Goal: Task Accomplishment & Management: Use online tool/utility

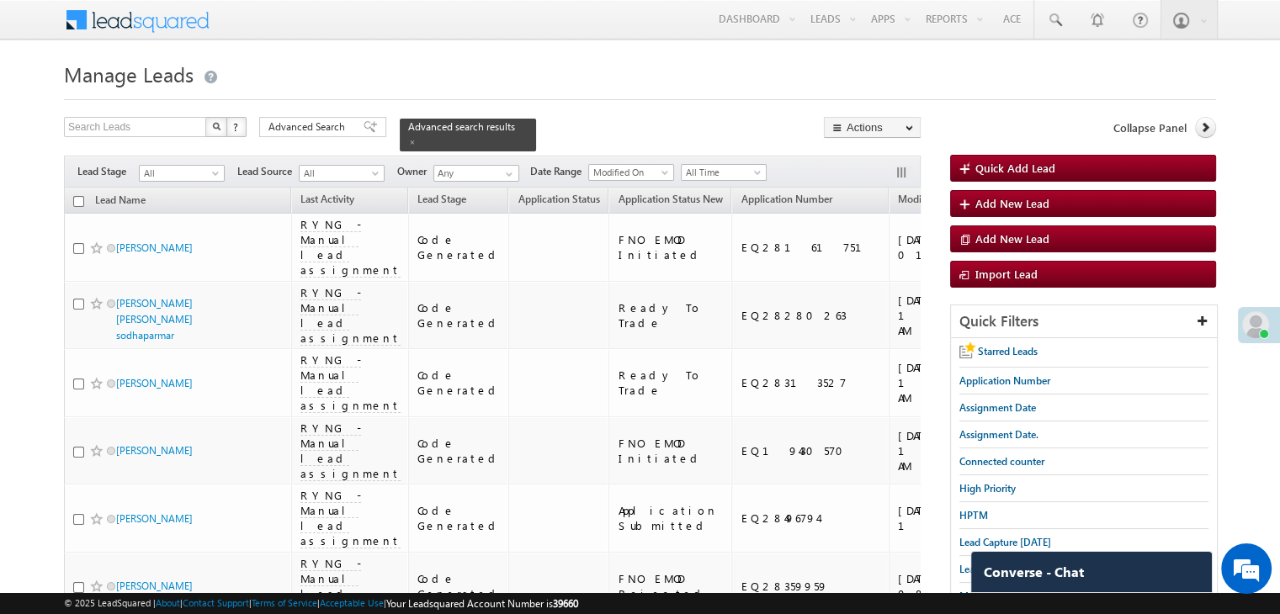
drag, startPoint x: 969, startPoint y: 535, endPoint x: 953, endPoint y: 523, distance: 19.9
click at [969, 536] on span "Lead Capture [DATE]" at bounding box center [1005, 542] width 92 height 13
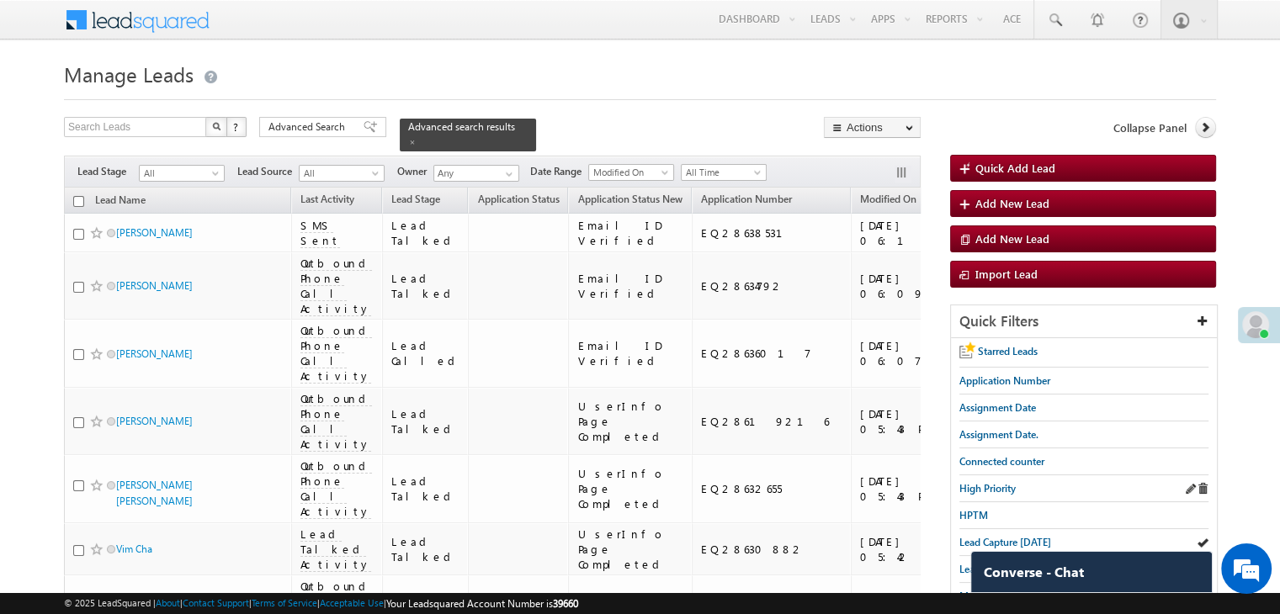
scroll to position [168, 0]
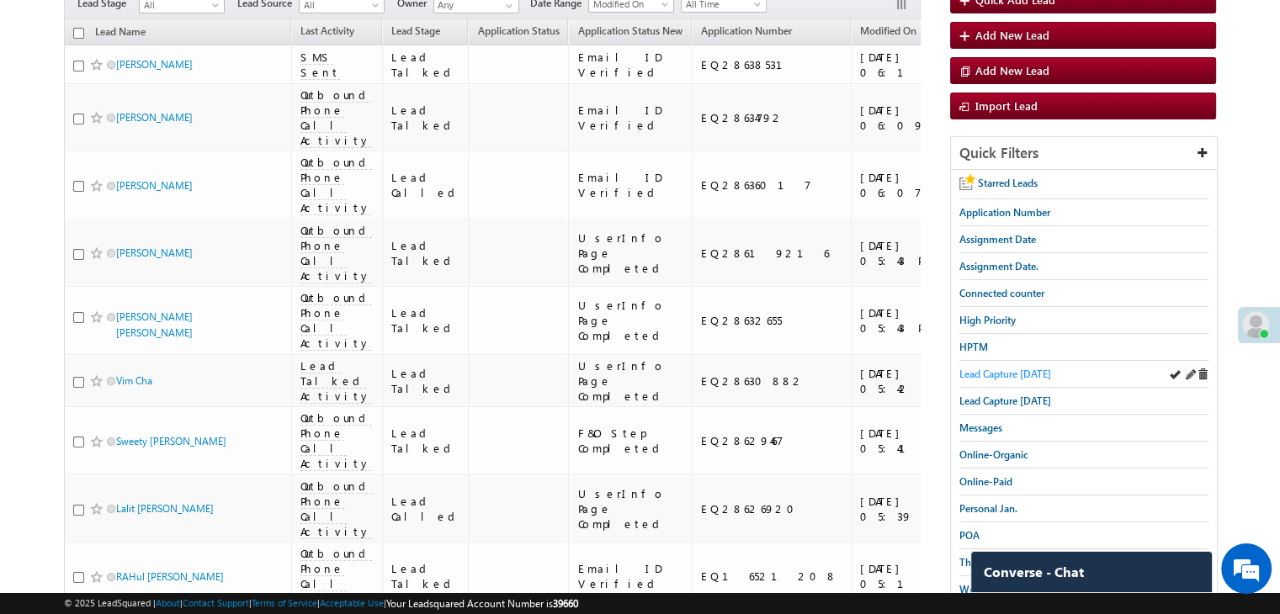
click at [1005, 368] on span "Lead Capture [DATE]" at bounding box center [1005, 374] width 92 height 13
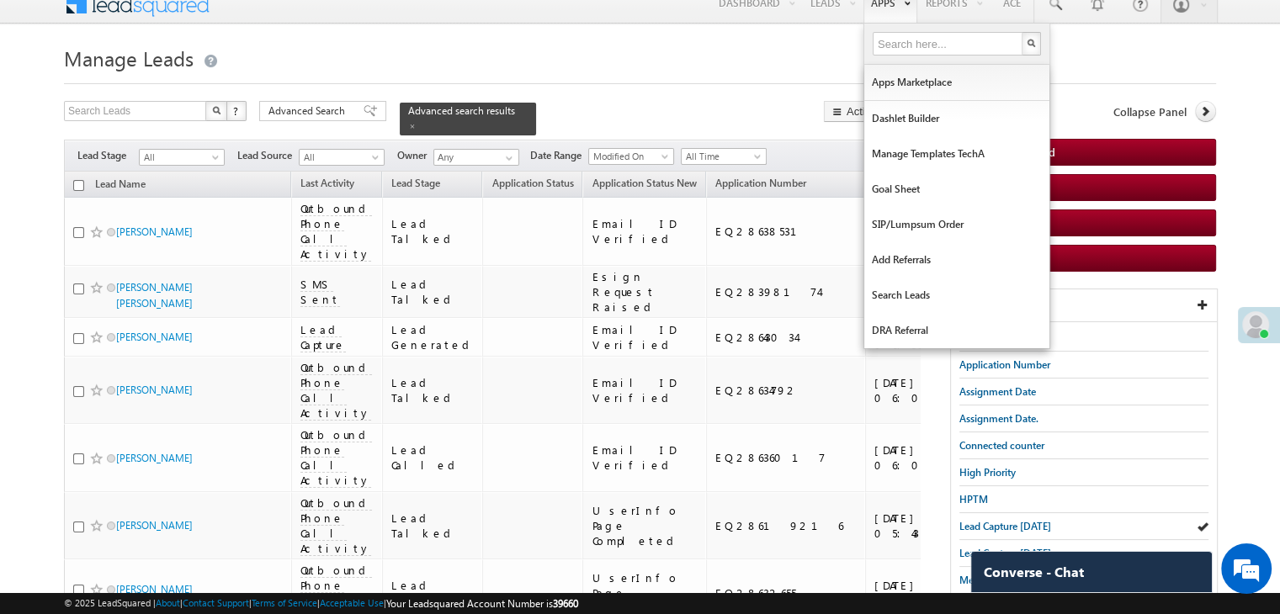
scroll to position [0, 0]
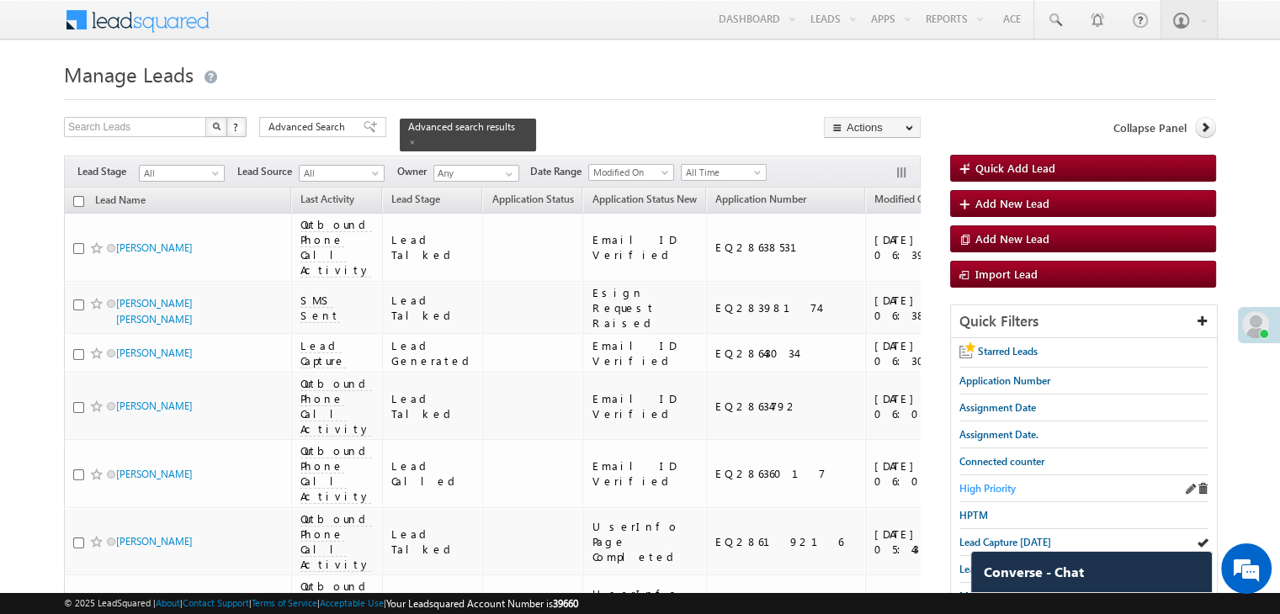
click at [984, 486] on span "High Priority" at bounding box center [987, 488] width 56 height 13
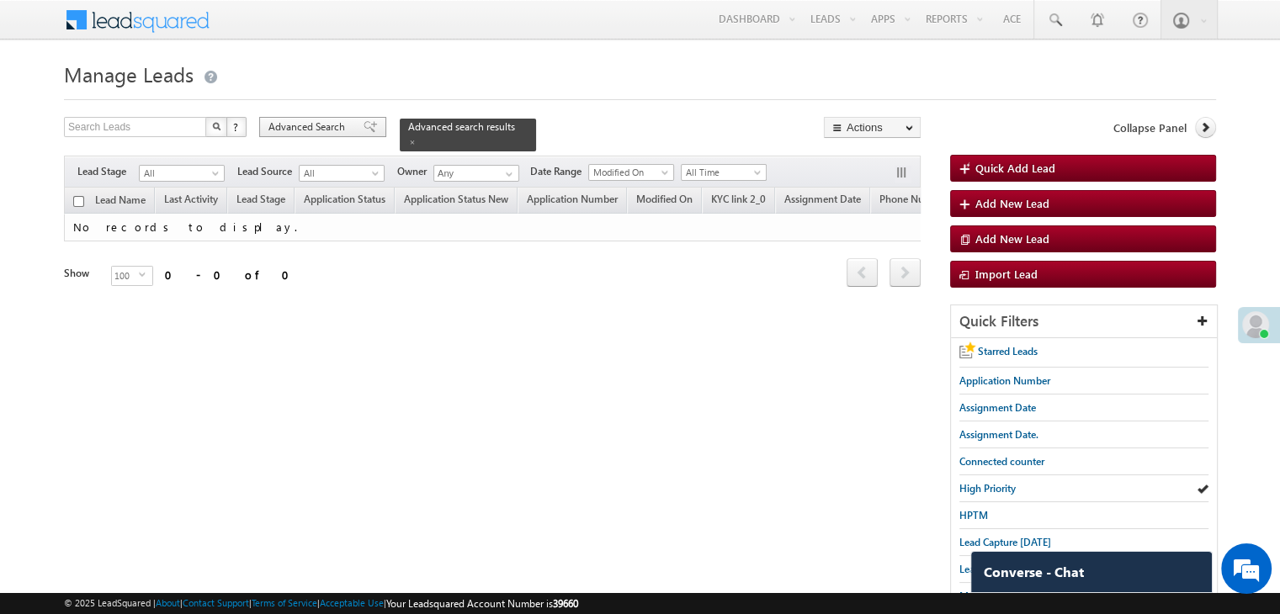
click at [337, 125] on span "Advanced Search" at bounding box center [309, 127] width 82 height 15
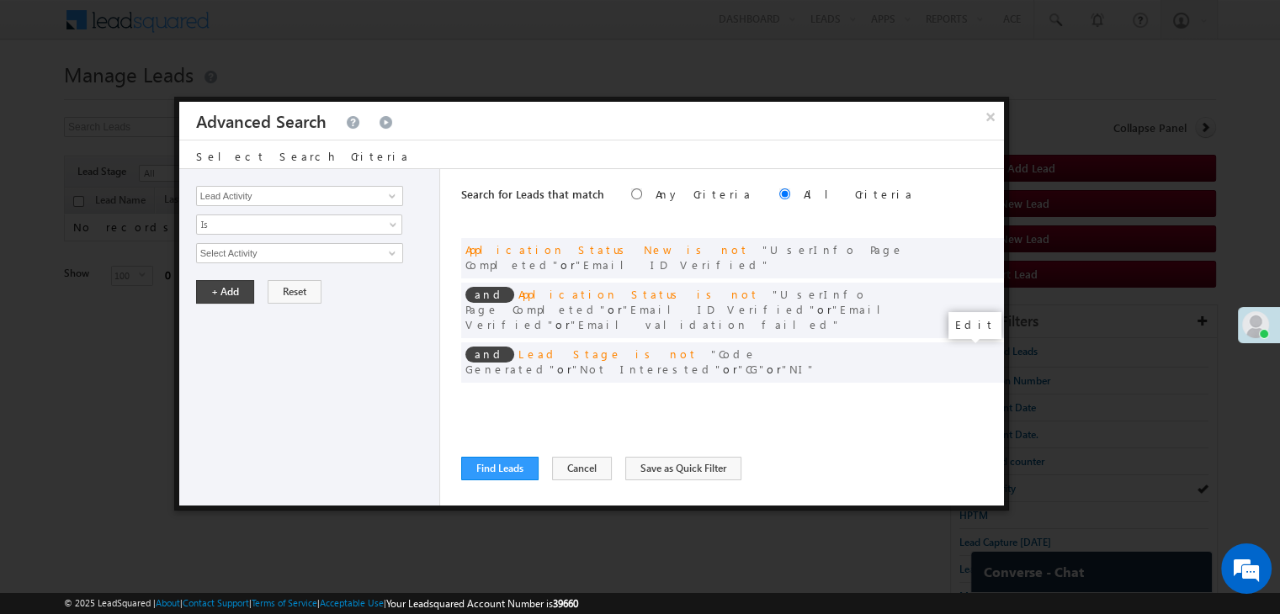
click at [962, 391] on span at bounding box center [965, 397] width 12 height 12
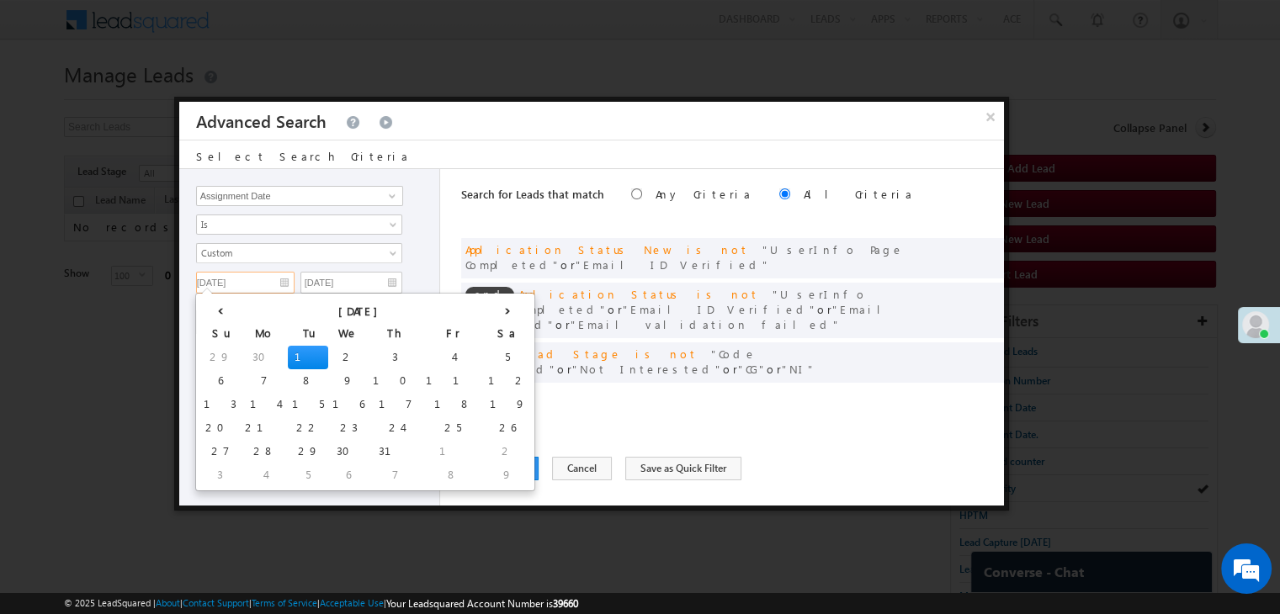
click at [269, 277] on input "07/01/25" at bounding box center [245, 283] width 98 height 22
click at [484, 311] on th "›" at bounding box center [507, 309] width 47 height 25
click at [491, 314] on th "›" at bounding box center [511, 309] width 40 height 25
click at [327, 454] on td "1" at bounding box center [353, 452] width 53 height 24
type input "10/01/25"
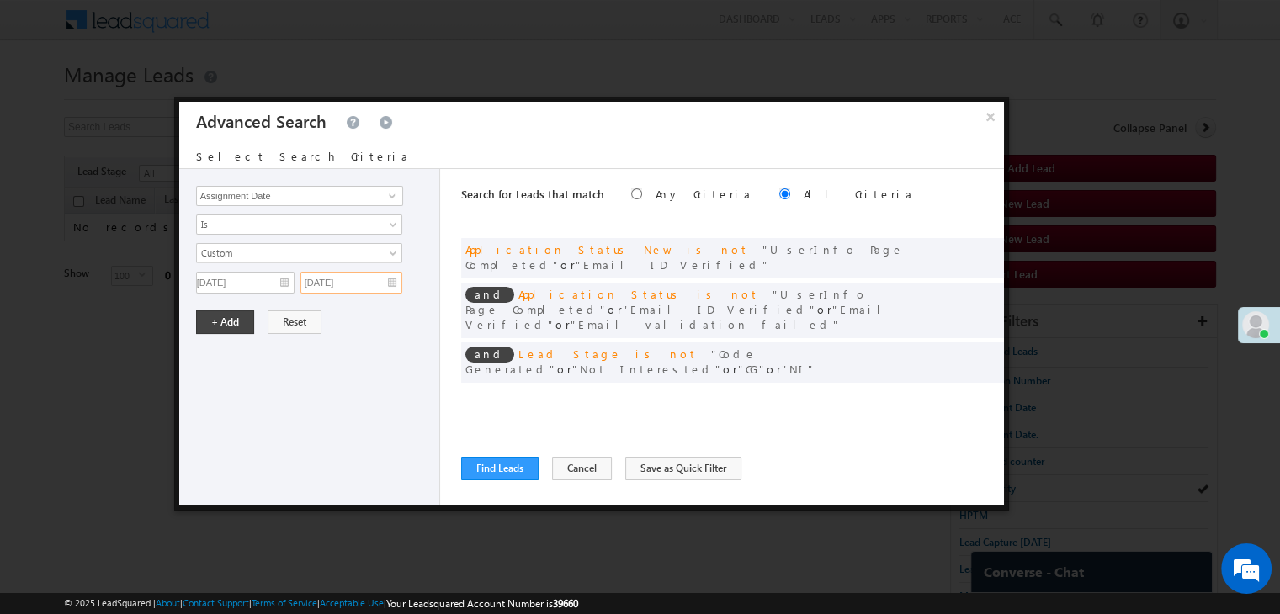
click at [384, 279] on input "07/01/25" at bounding box center [351, 283] width 102 height 22
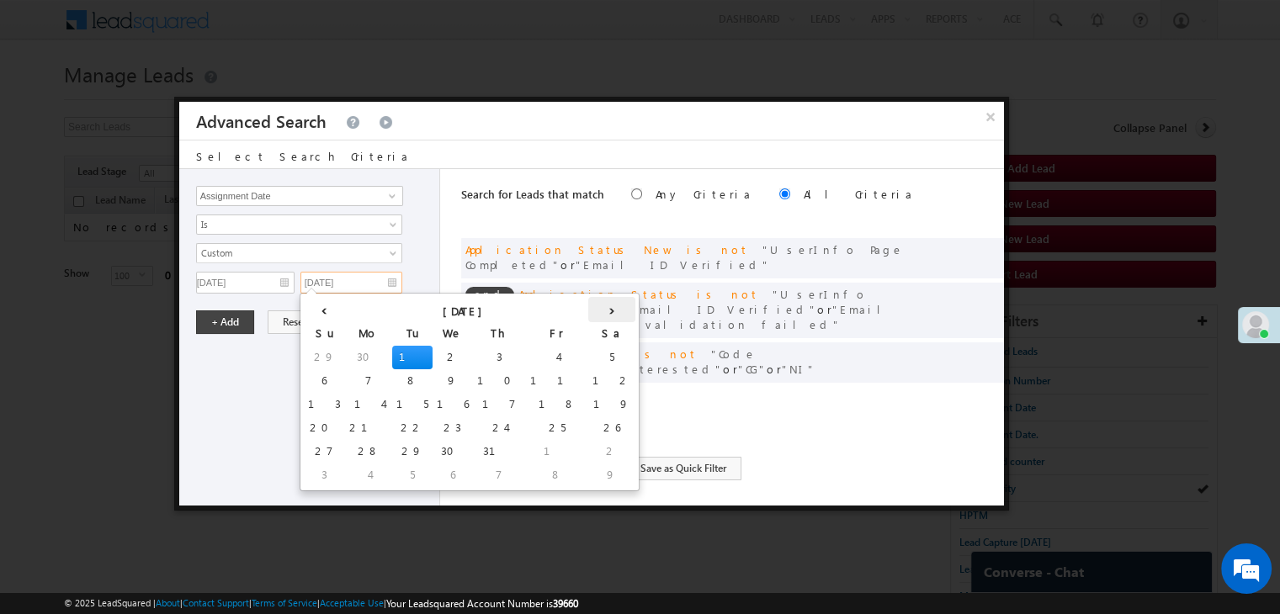
click at [588, 307] on th "›" at bounding box center [611, 309] width 47 height 25
click at [595, 465] on td "6" at bounding box center [615, 476] width 40 height 24
type input "[DATE]"
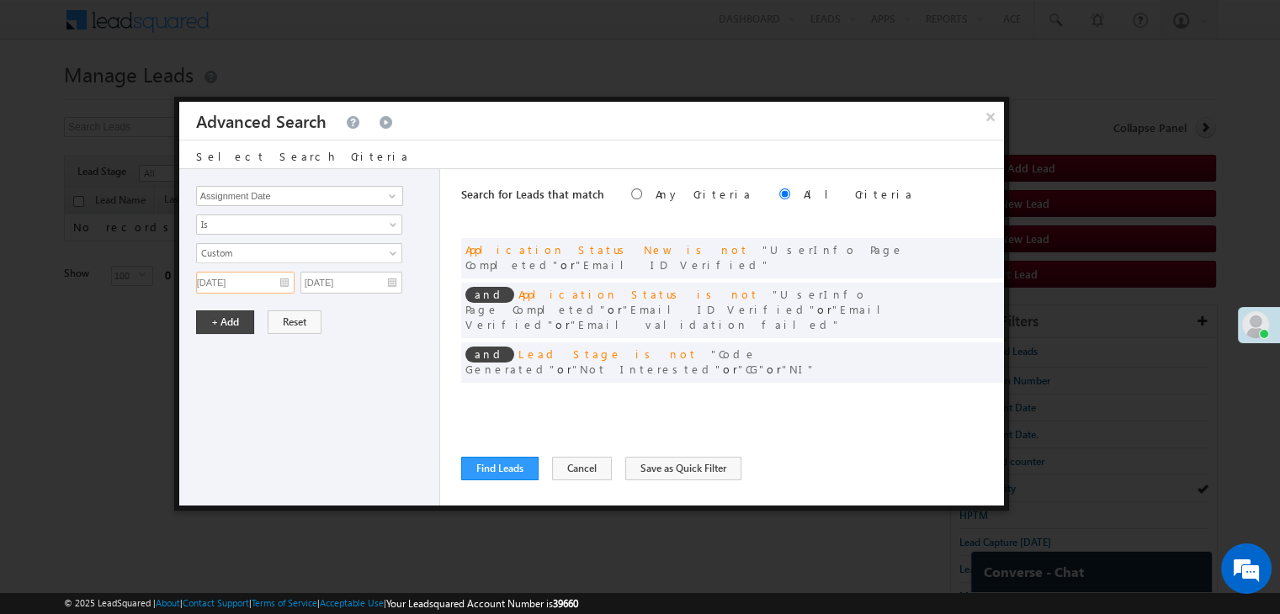
click at [271, 277] on input "10/01/25" at bounding box center [245, 283] width 98 height 22
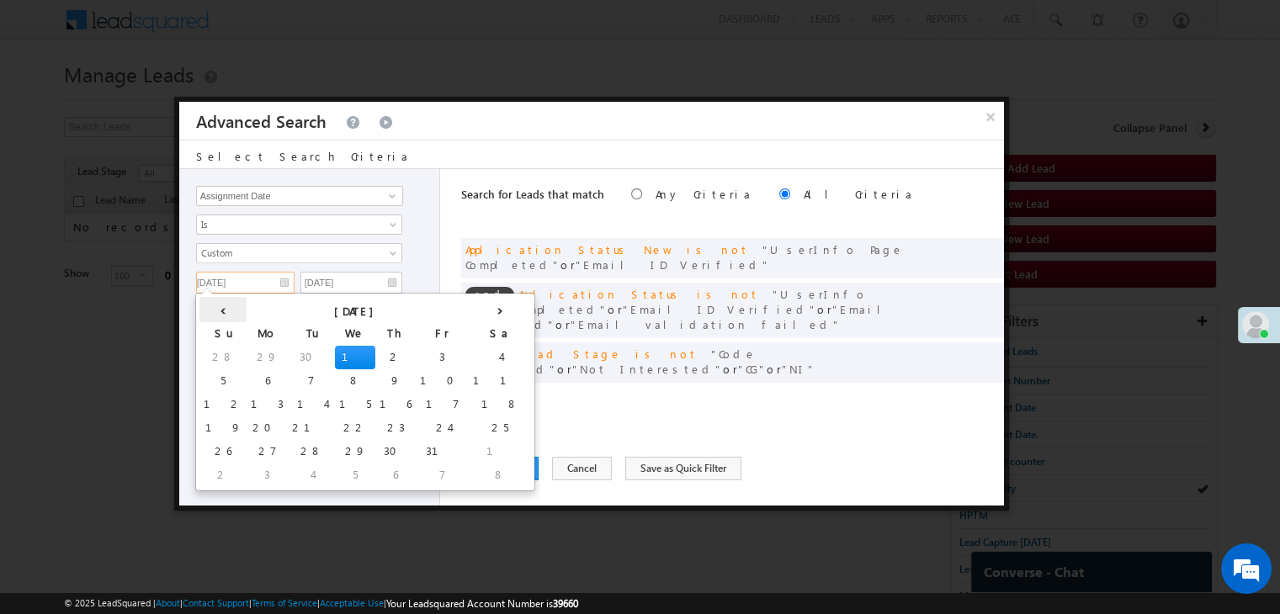
click at [205, 305] on th "‹" at bounding box center [222, 309] width 47 height 25
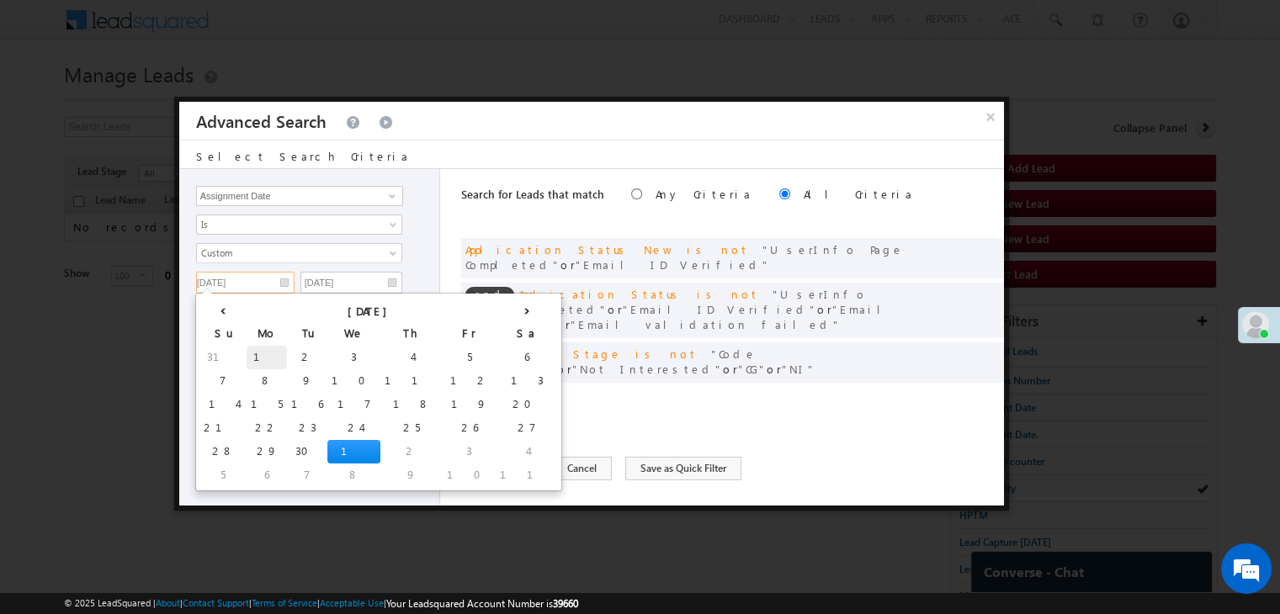
click at [247, 355] on td "1" at bounding box center [267, 358] width 40 height 24
type input "09/01/25"
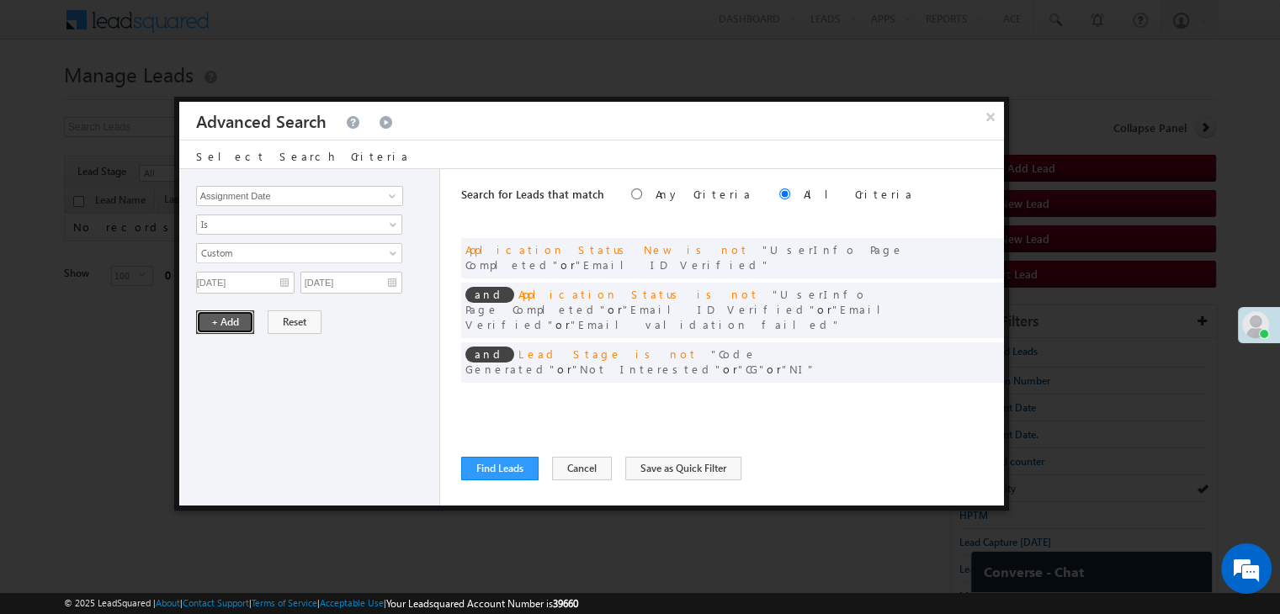
click at [229, 321] on button "+ Add" at bounding box center [225, 323] width 58 height 24
click at [475, 465] on button "Find Leads" at bounding box center [499, 469] width 77 height 24
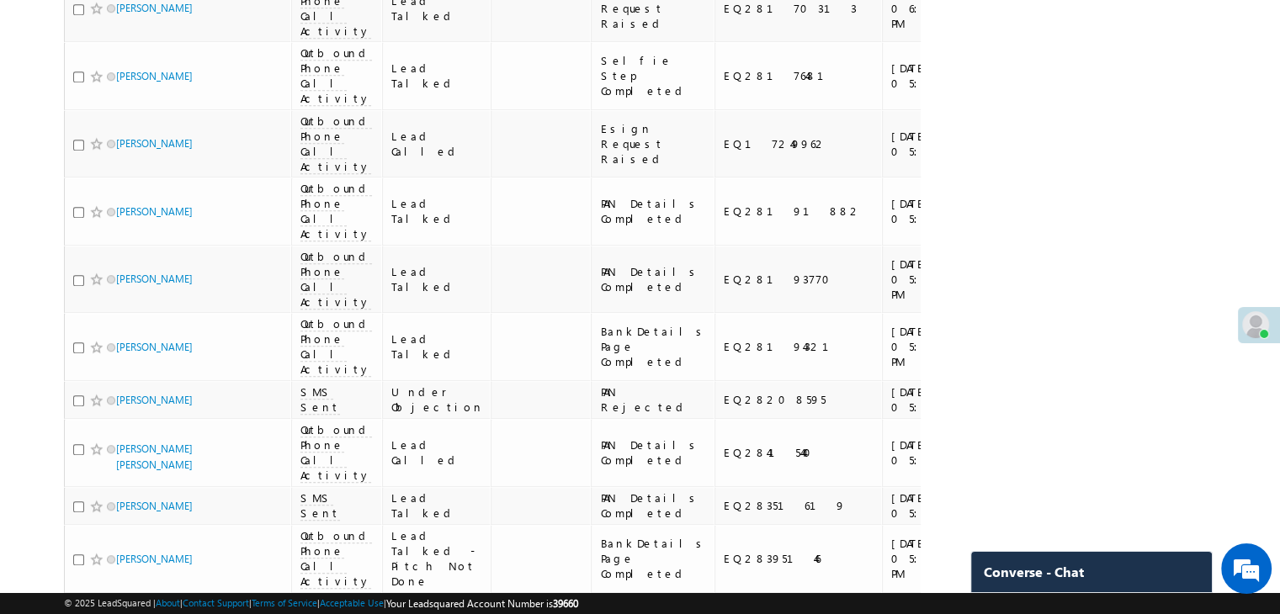
scroll to position [1262, 0]
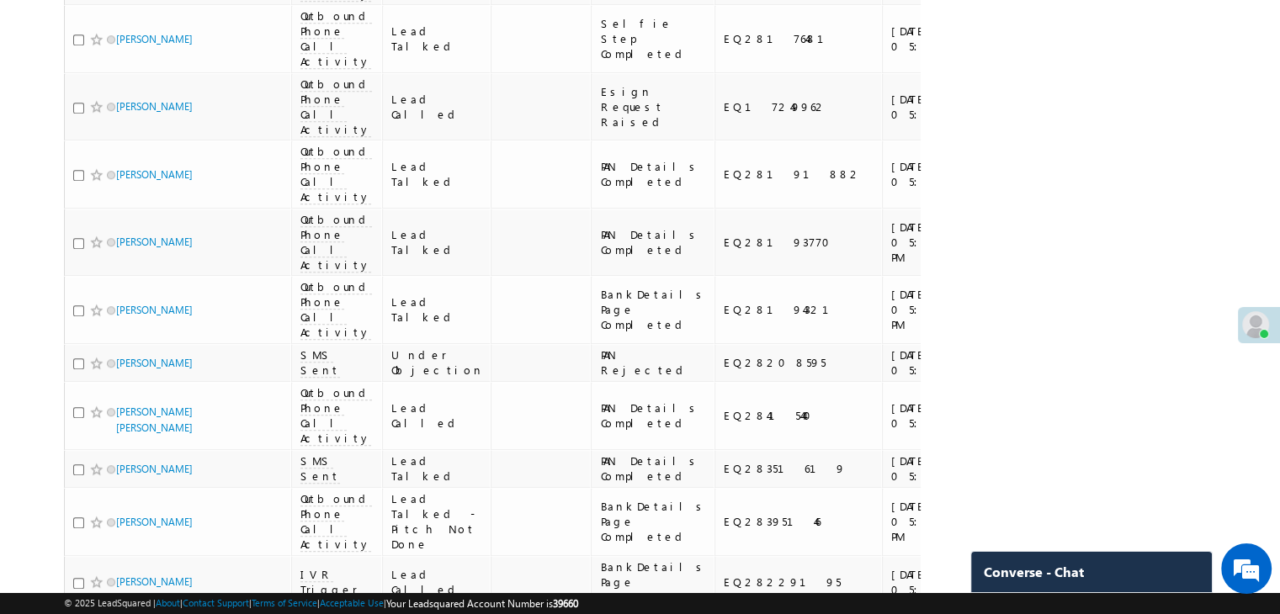
drag, startPoint x: 77, startPoint y: 258, endPoint x: 104, endPoint y: 369, distance: 114.1
checkbox input "true"
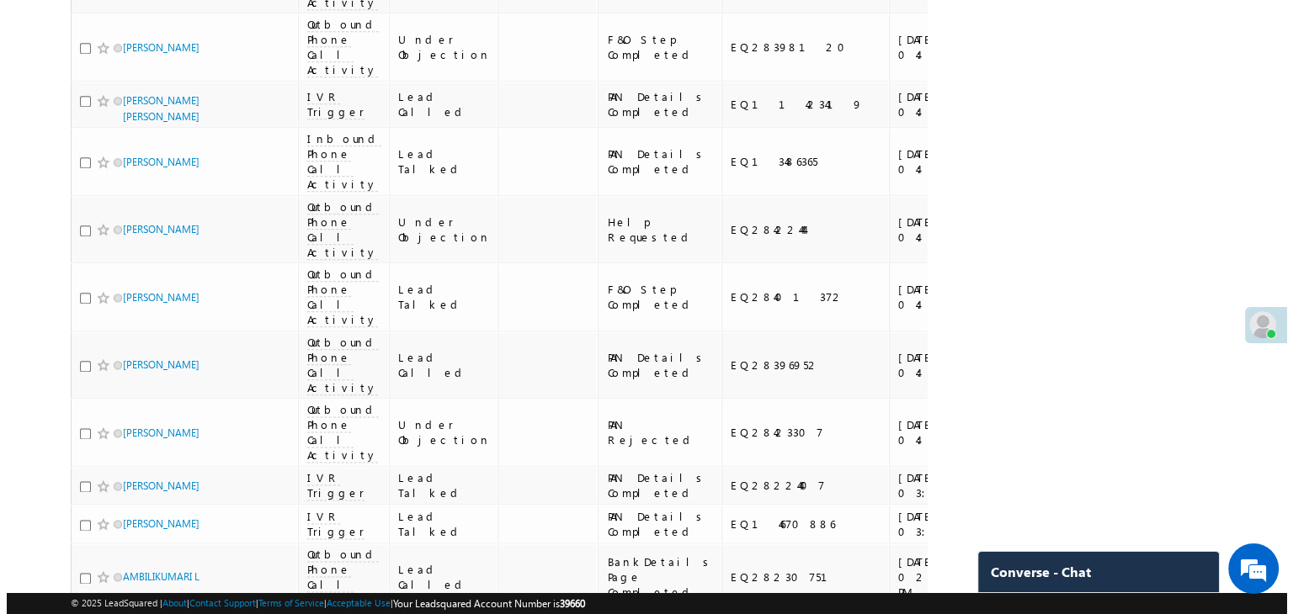
scroll to position [0, 0]
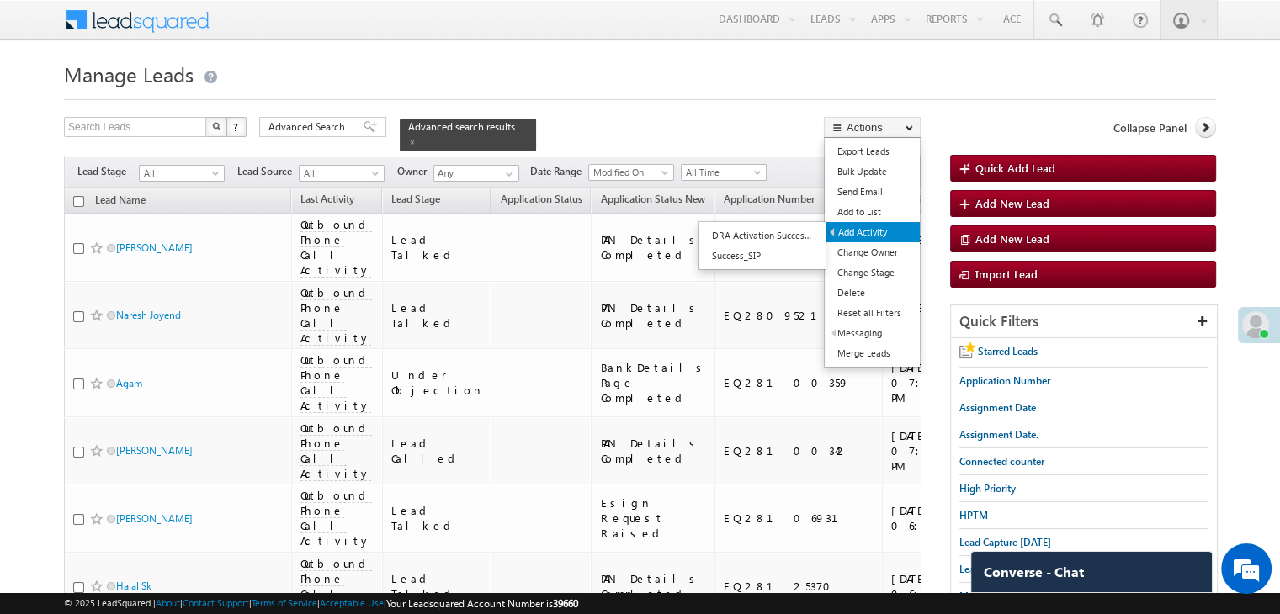
click at [872, 234] on link "Add Activity" at bounding box center [873, 232] width 94 height 20
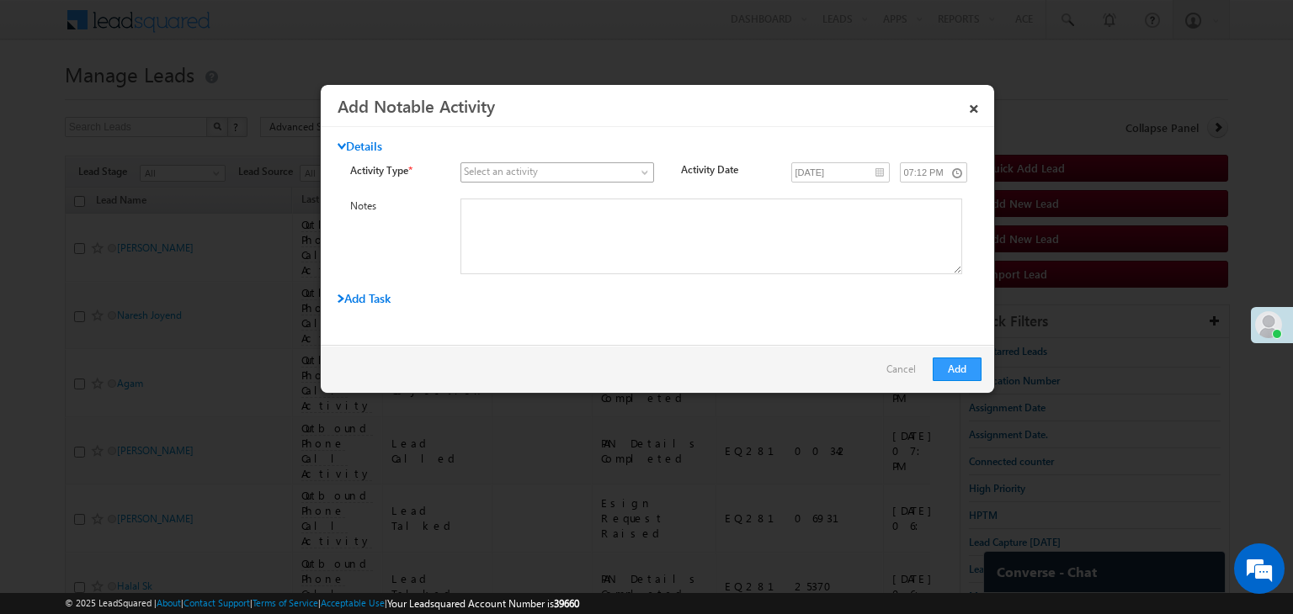
click at [565, 176] on span at bounding box center [547, 172] width 172 height 15
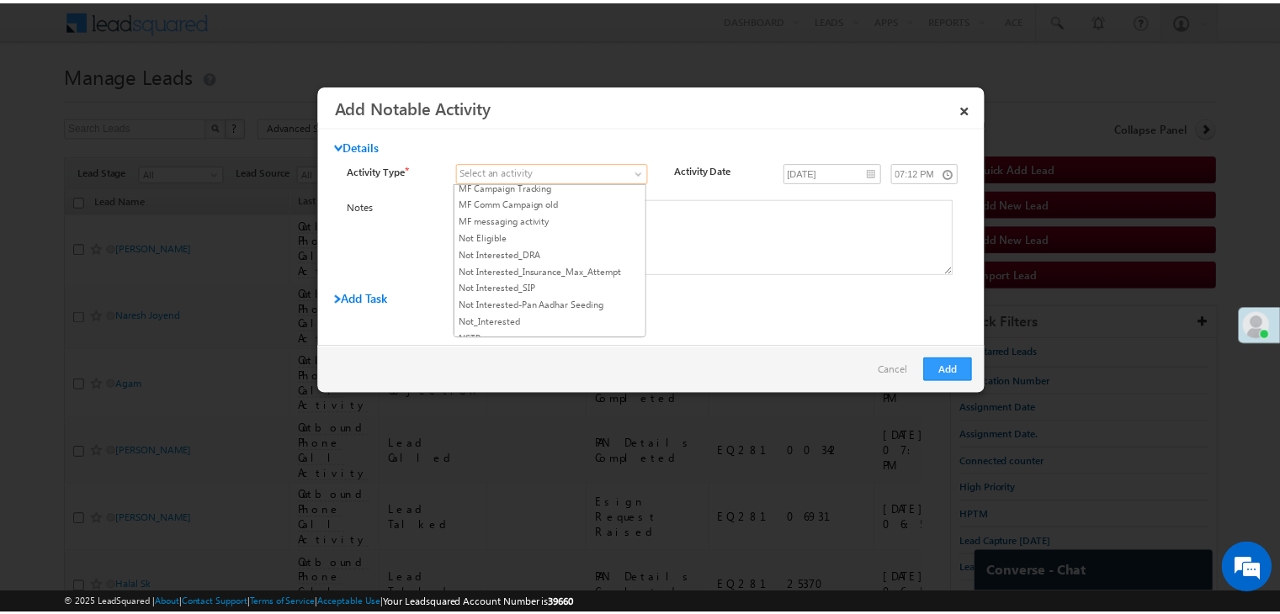
scroll to position [1431, 0]
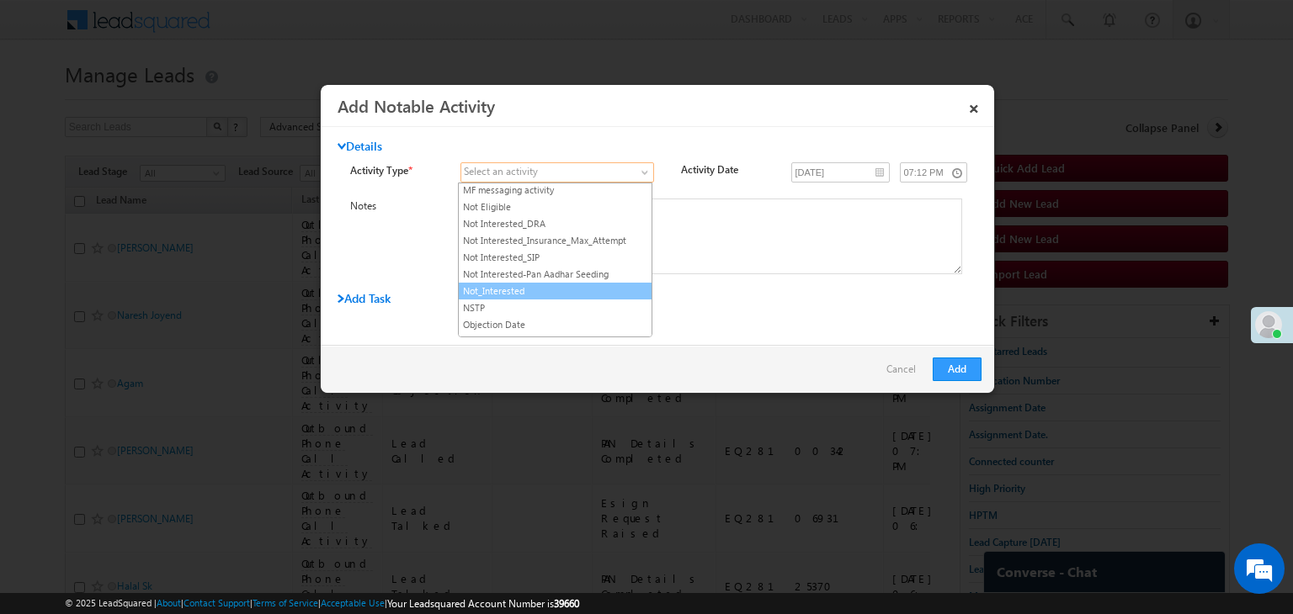
click at [525, 284] on link "Not_Interested" at bounding box center [555, 291] width 193 height 15
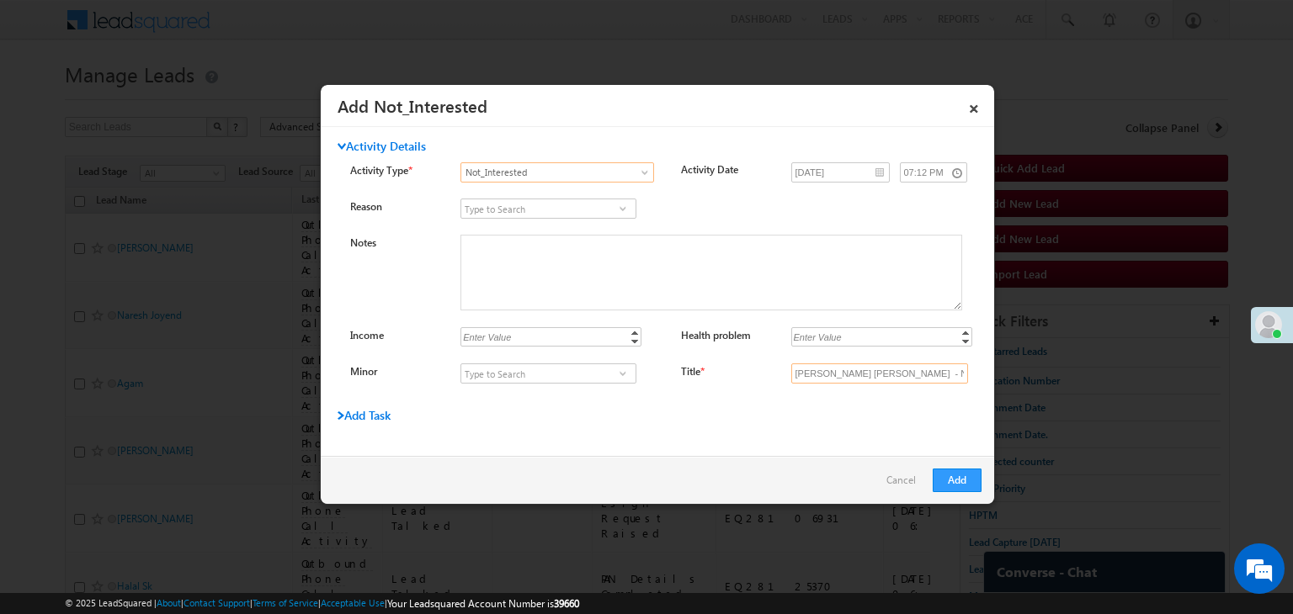
click at [877, 374] on input "Satyam baba Satyam - Not_Interested" at bounding box center [879, 374] width 177 height 20
click at [875, 374] on input "Title *" at bounding box center [879, 374] width 177 height 20
type input "na"
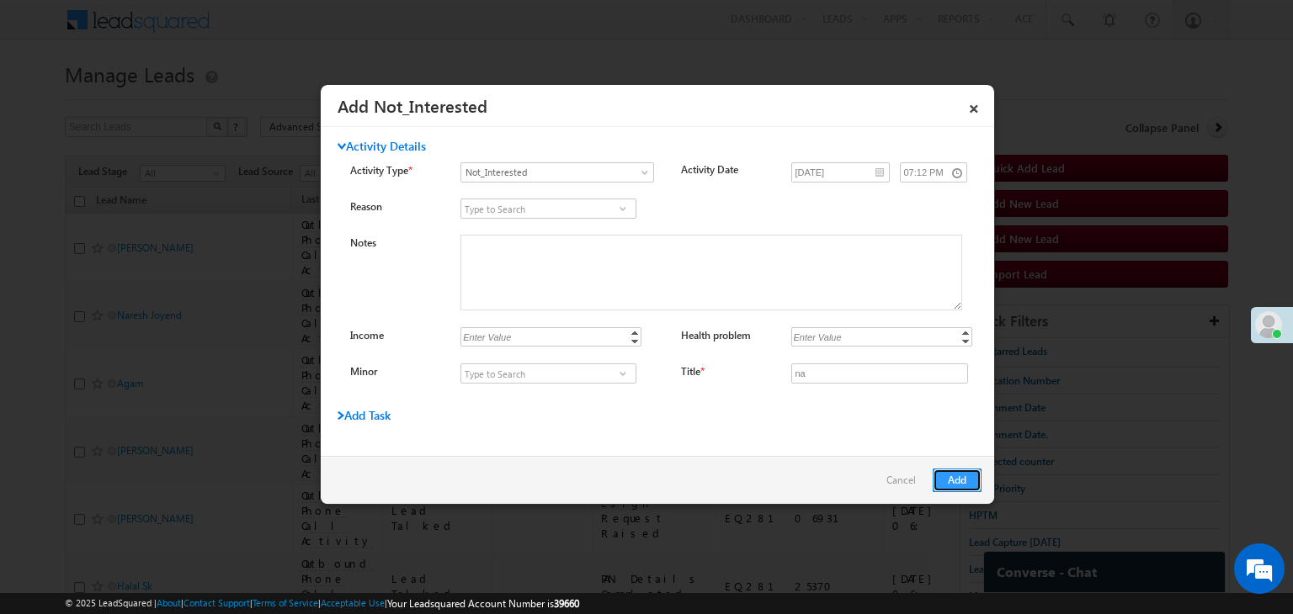
drag, startPoint x: 954, startPoint y: 473, endPoint x: 630, endPoint y: 38, distance: 542.5
click at [955, 473] on button "Add" at bounding box center [956, 481] width 49 height 24
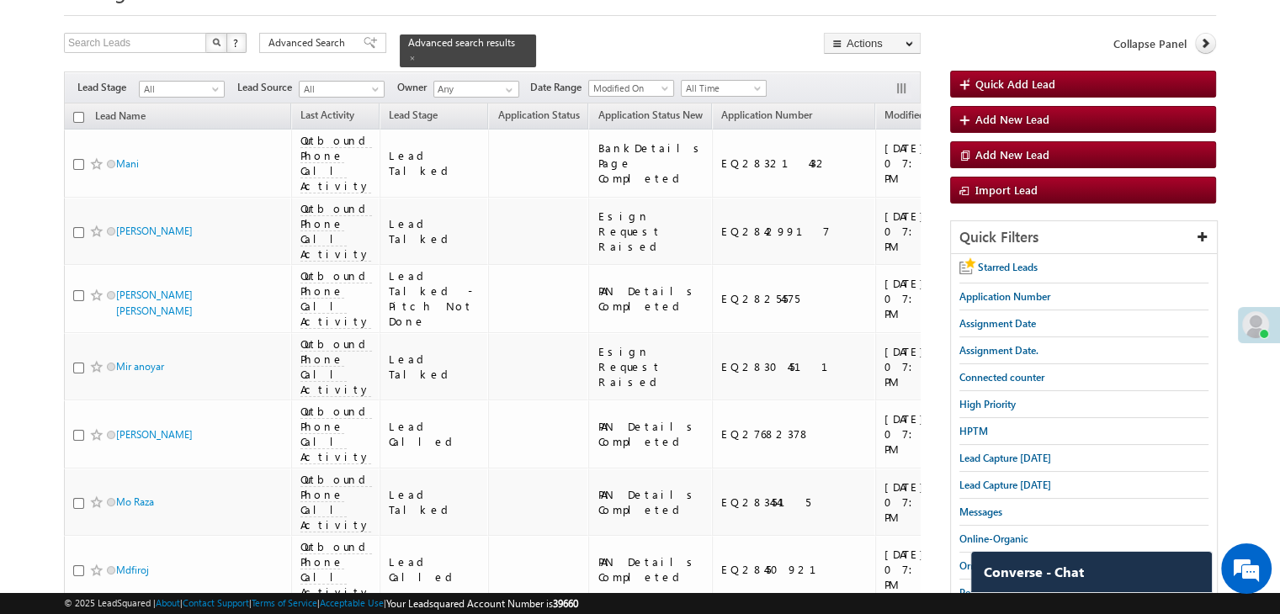
scroll to position [0, 0]
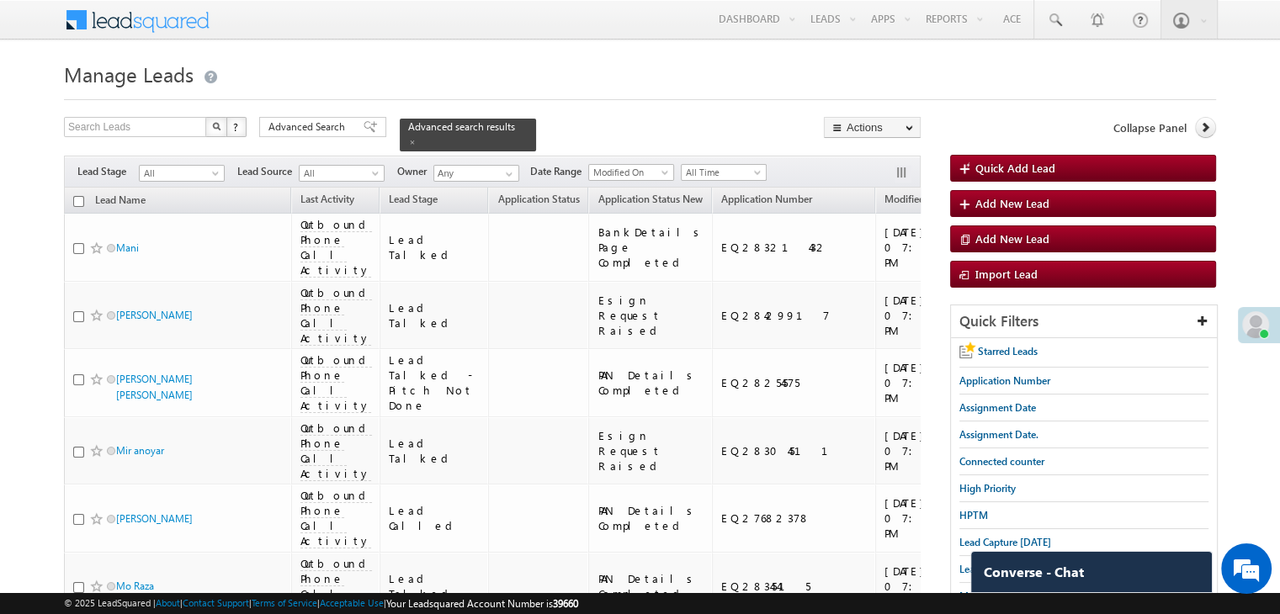
click at [1205, 127] on icon at bounding box center [1205, 127] width 12 height 12
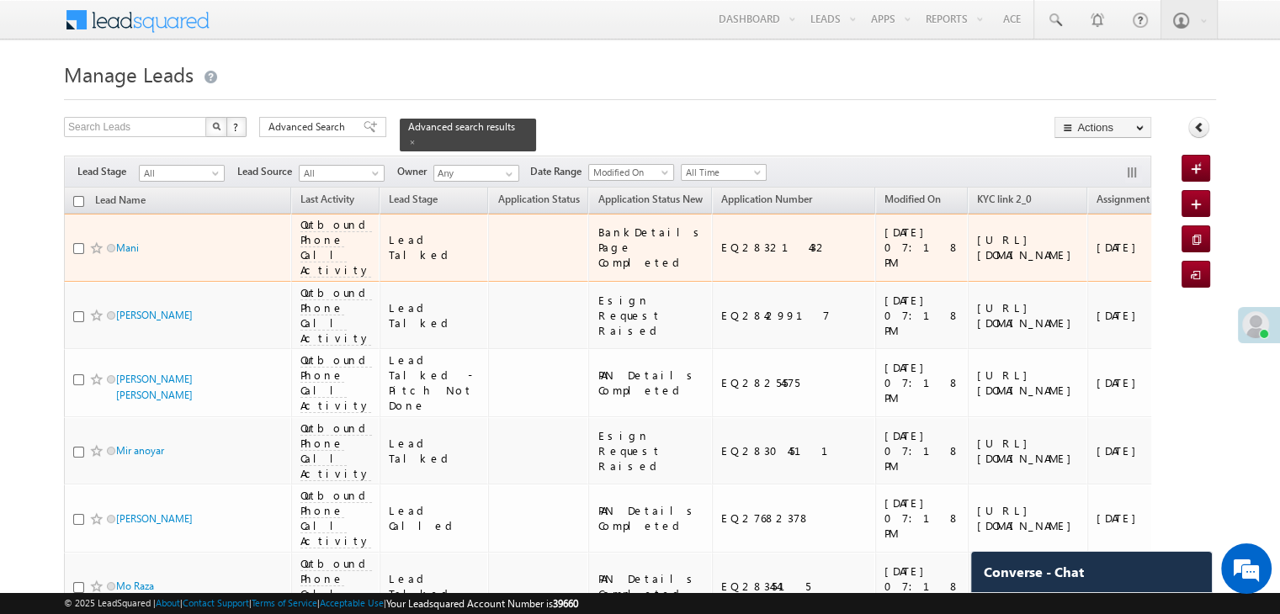
click at [1192, 253] on link "+xx-xxxxxxxx23" at bounding box center [1234, 246] width 85 height 29
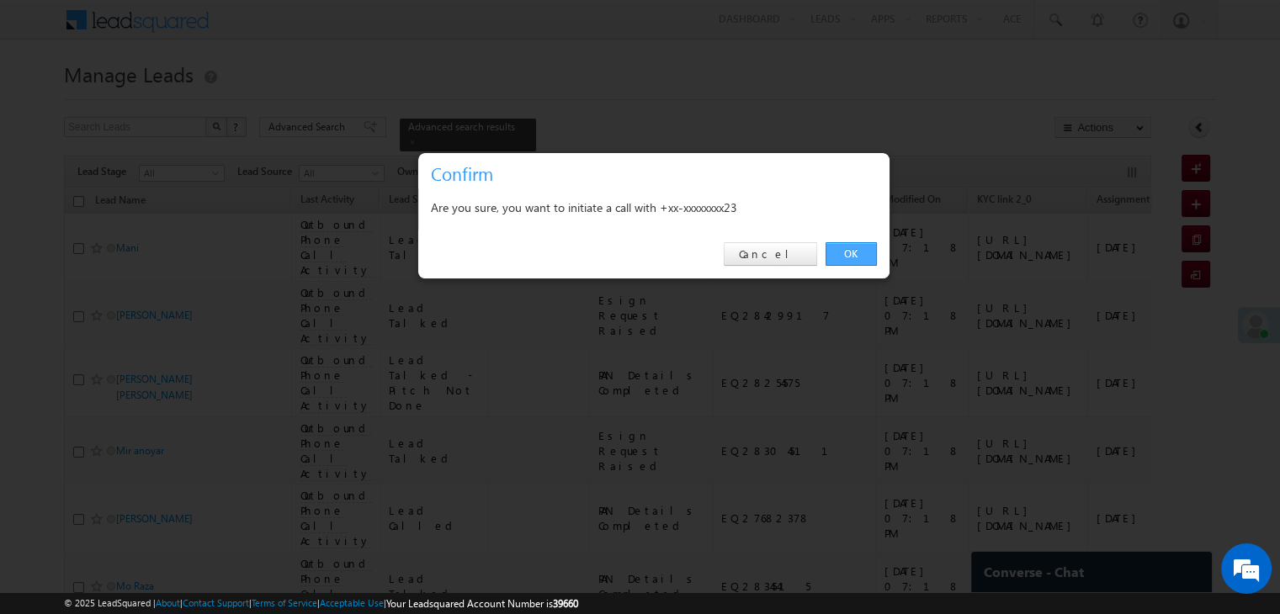
click at [853, 253] on link "OK" at bounding box center [851, 254] width 51 height 24
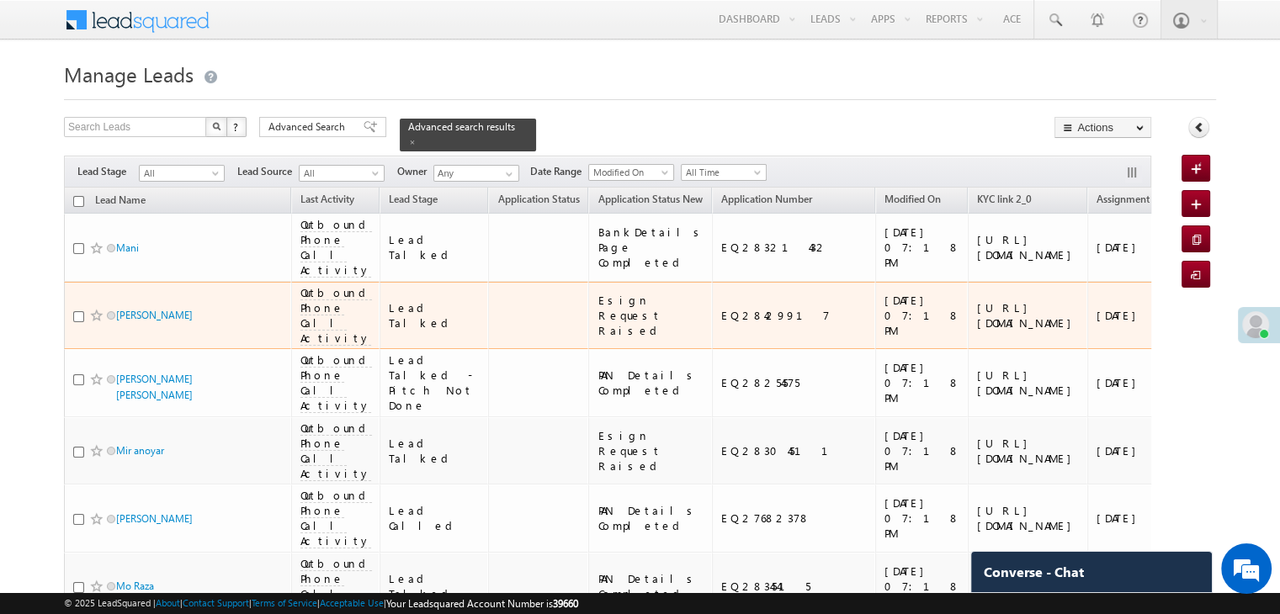
click at [1192, 330] on link "+xx-xxxxxxxx52" at bounding box center [1234, 314] width 84 height 29
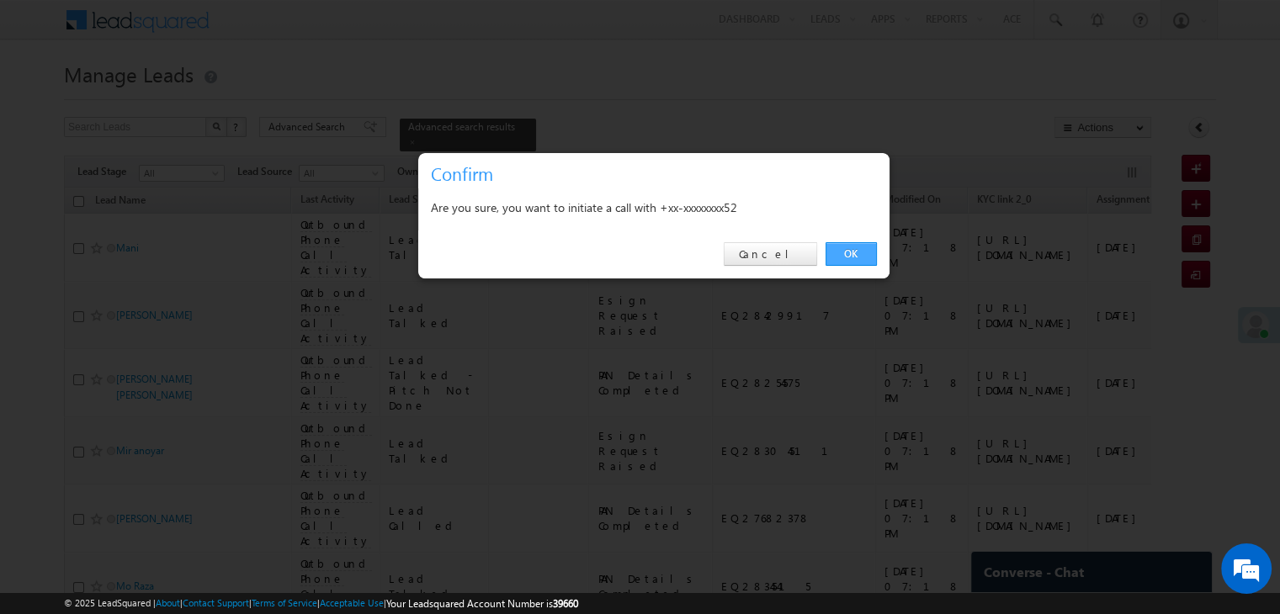
click at [853, 257] on link "OK" at bounding box center [851, 254] width 51 height 24
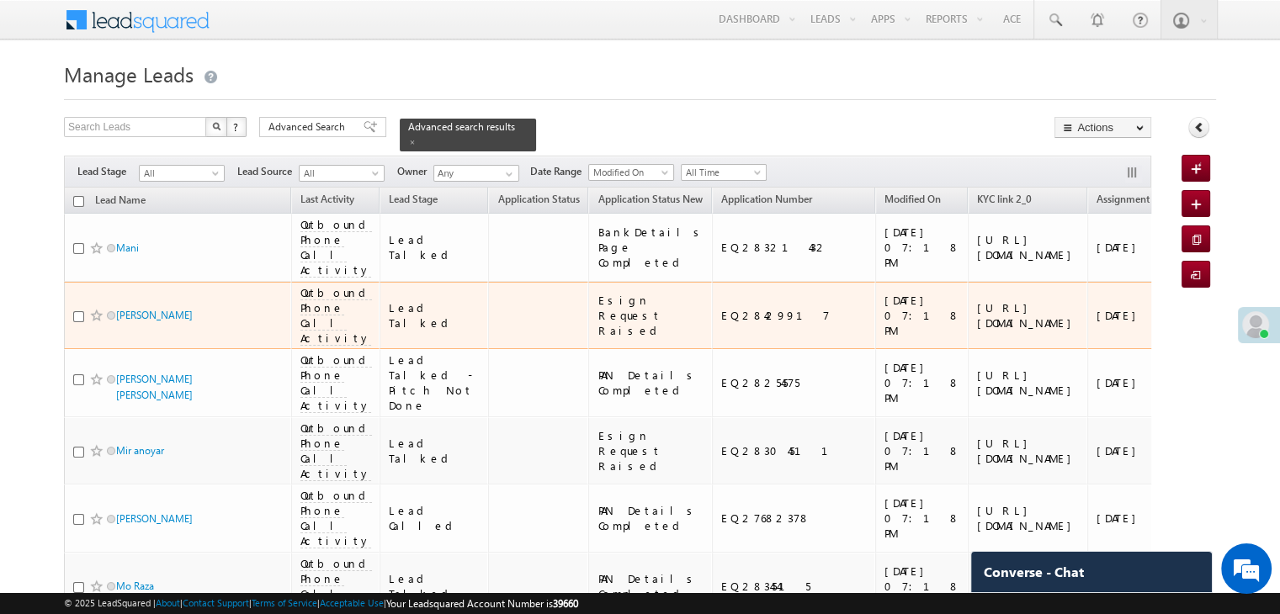
scroll to position [84, 0]
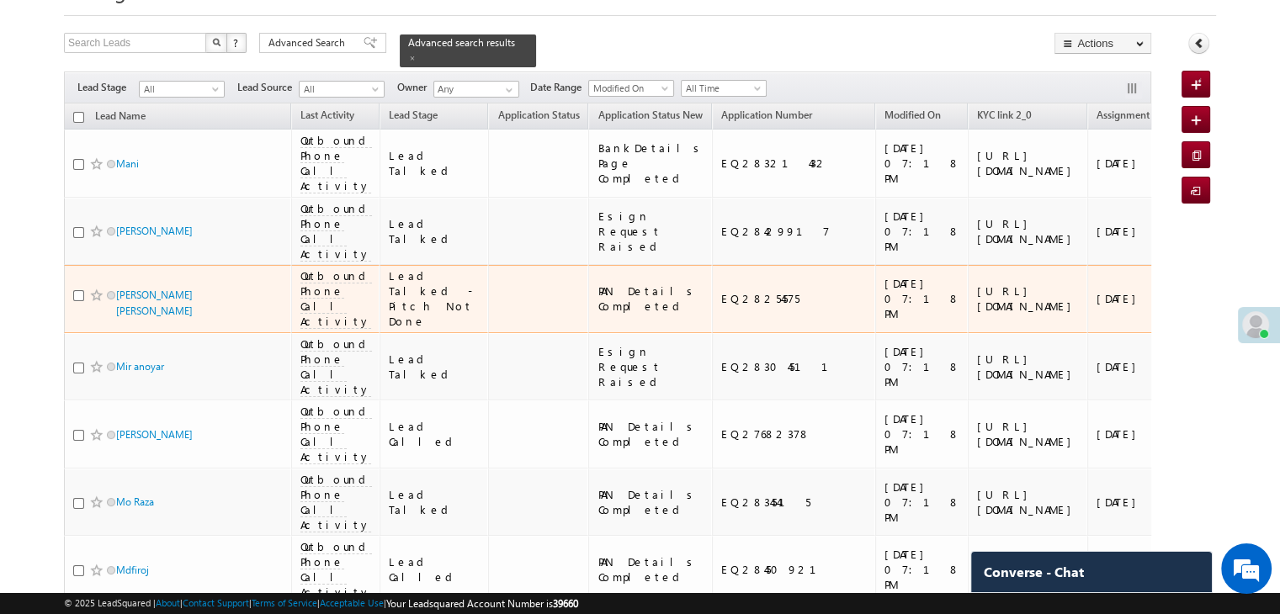
click at [1192, 313] on link "+xx-xxxxxxxx31" at bounding box center [1242, 298] width 100 height 29
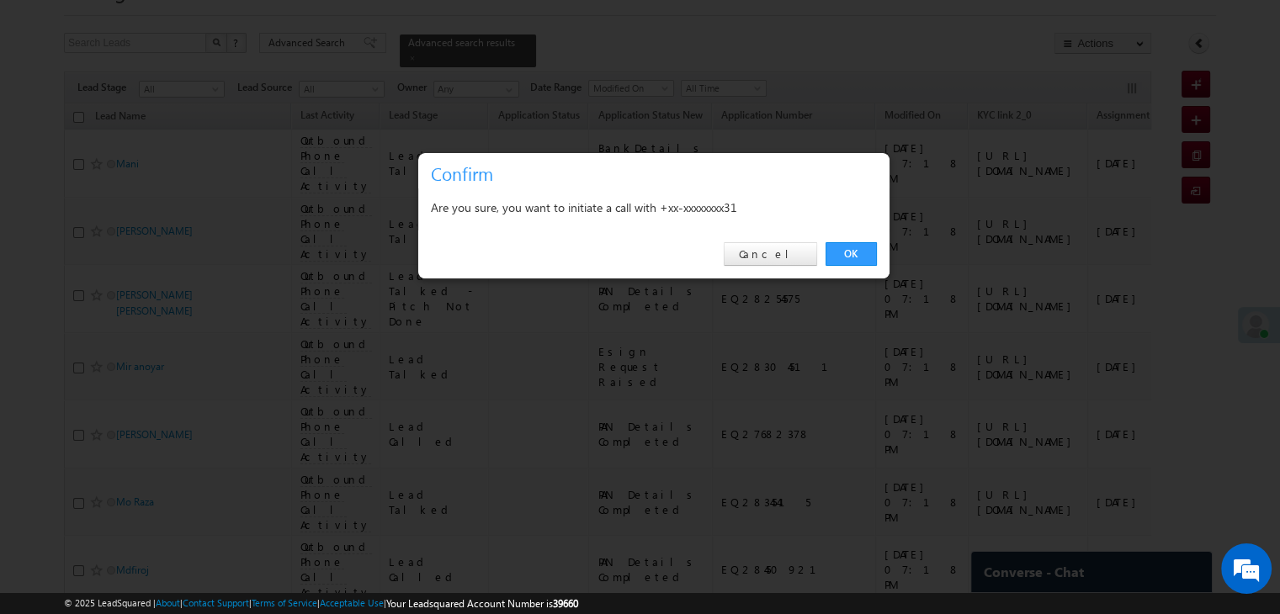
drag, startPoint x: 845, startPoint y: 257, endPoint x: 768, endPoint y: 364, distance: 132.7
click at [845, 257] on link "OK" at bounding box center [851, 254] width 51 height 24
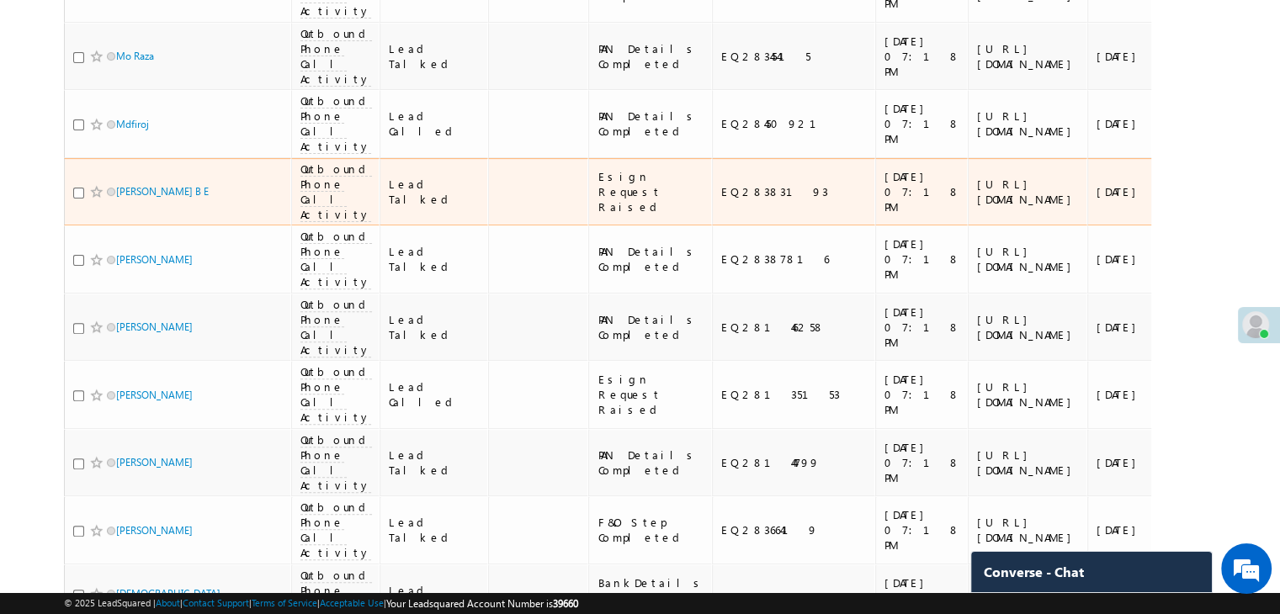
scroll to position [589, 0]
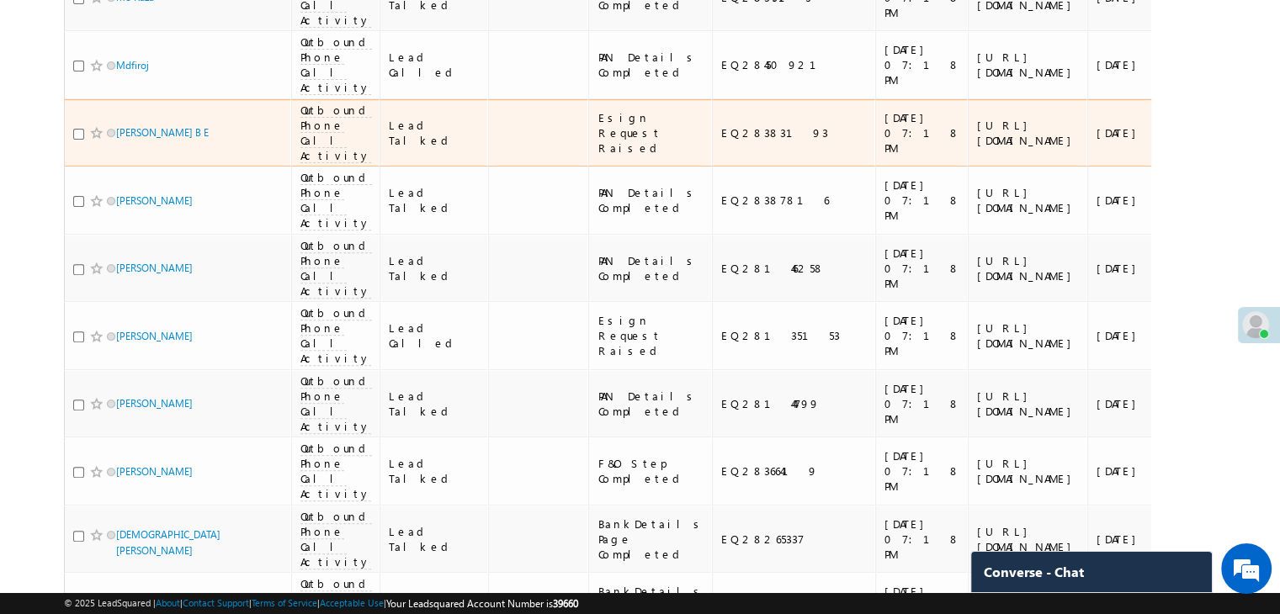
click at [1192, 147] on link "+xx-xxxxxxxx22" at bounding box center [1237, 132] width 91 height 29
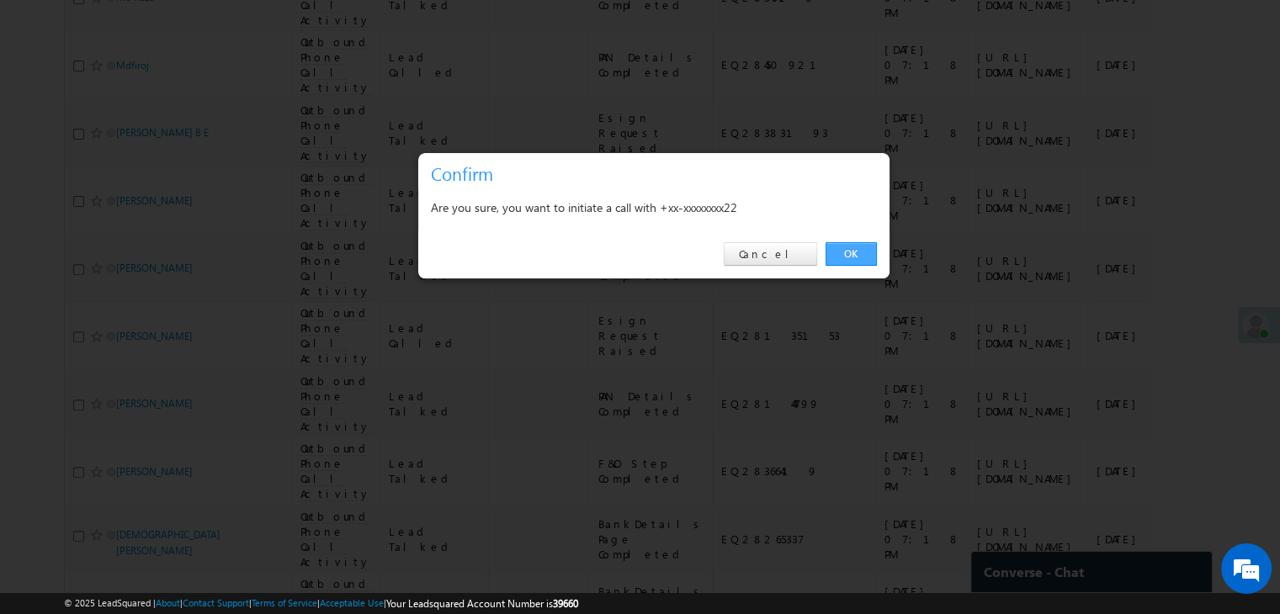
click at [849, 253] on link "OK" at bounding box center [851, 254] width 51 height 24
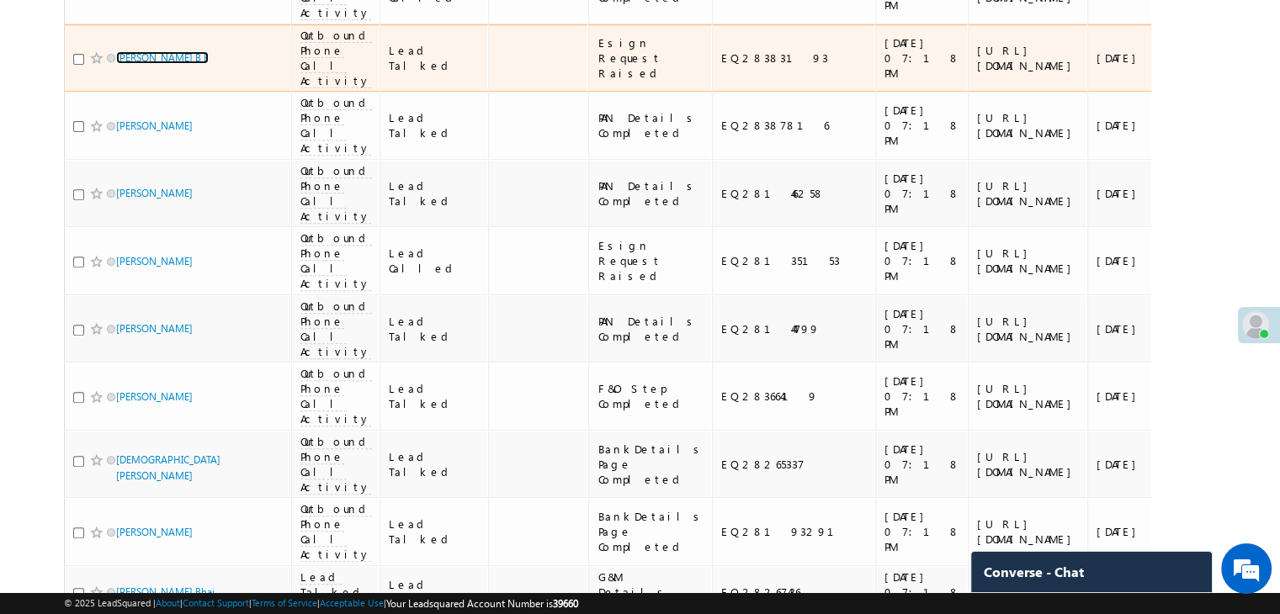
scroll to position [673, 0]
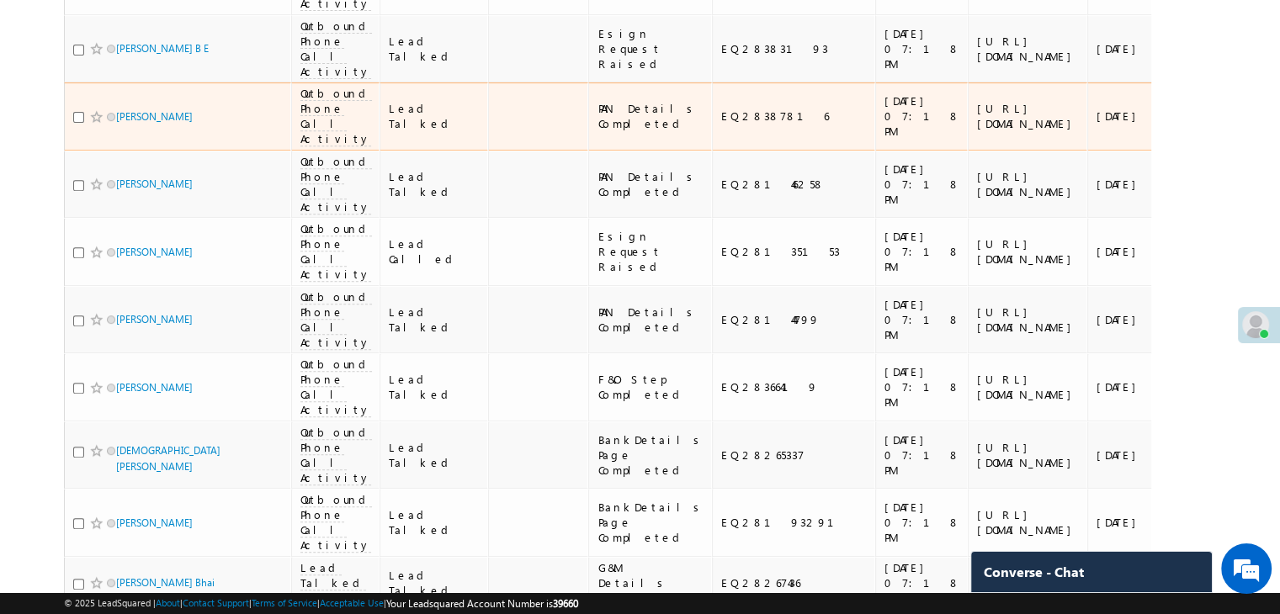
click at [1192, 130] on link "+xx-xxxxxxxx86" at bounding box center [1233, 115] width 82 height 29
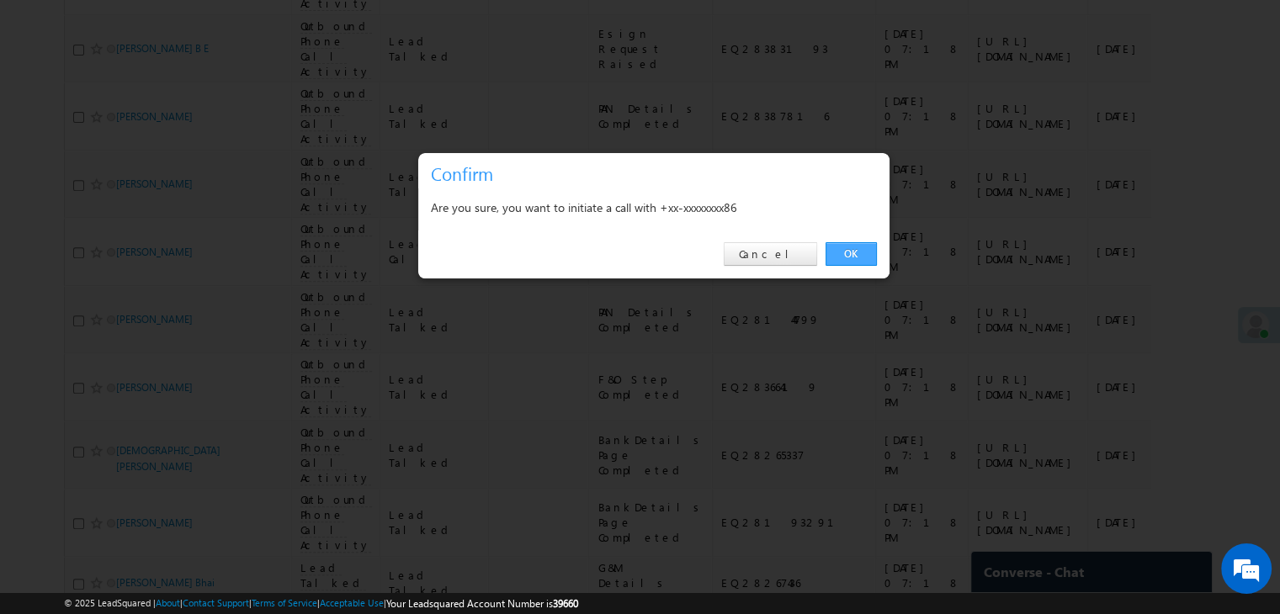
click at [848, 253] on link "OK" at bounding box center [851, 254] width 51 height 24
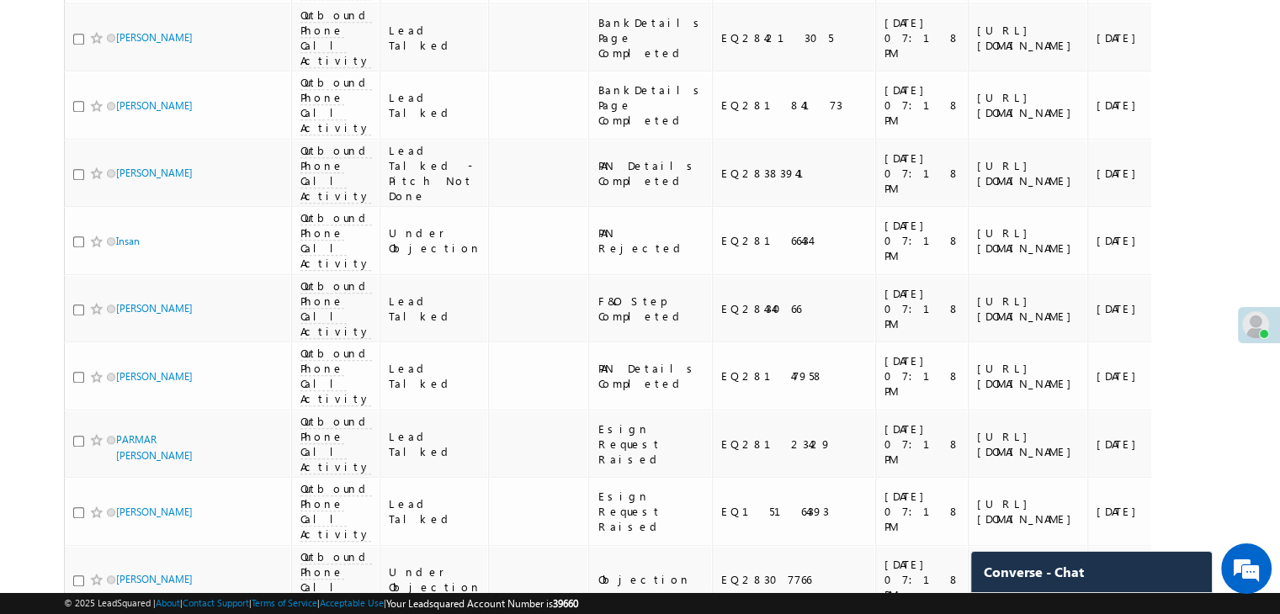
scroll to position [1767, 0]
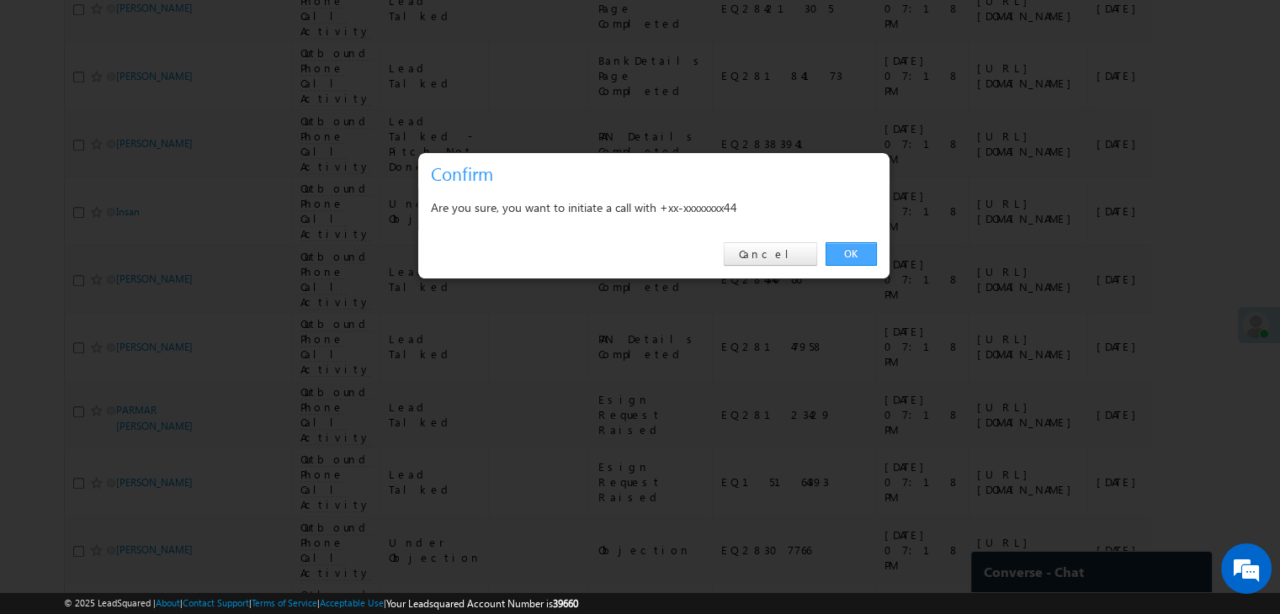
click at [844, 253] on link "OK" at bounding box center [851, 254] width 51 height 24
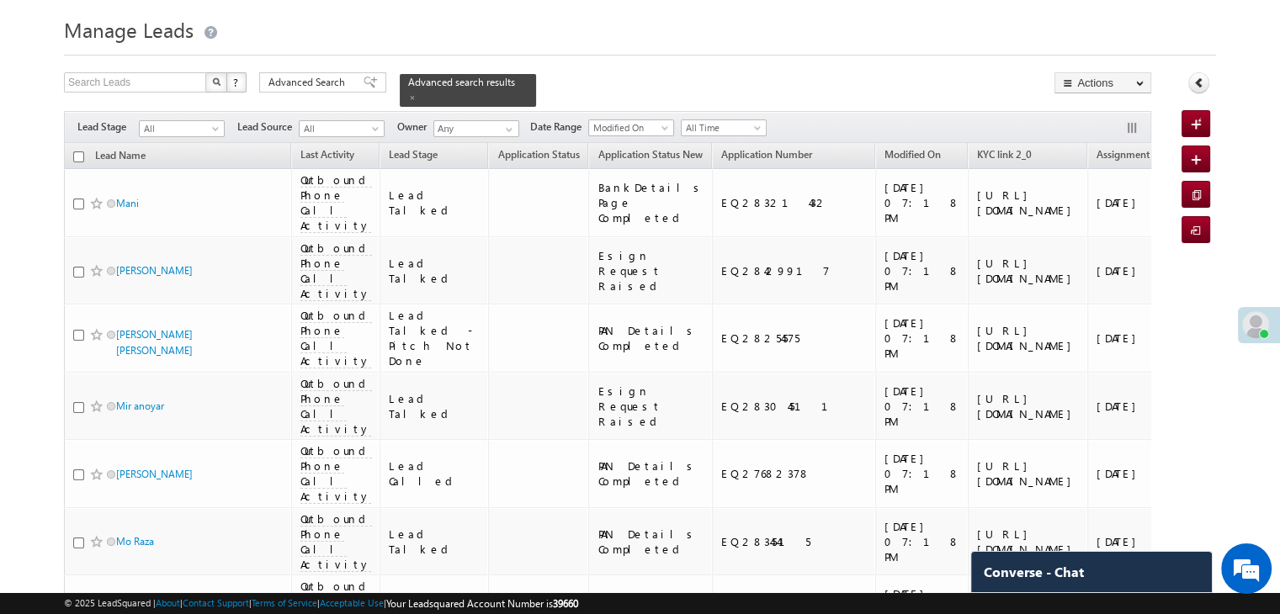
scroll to position [0, 0]
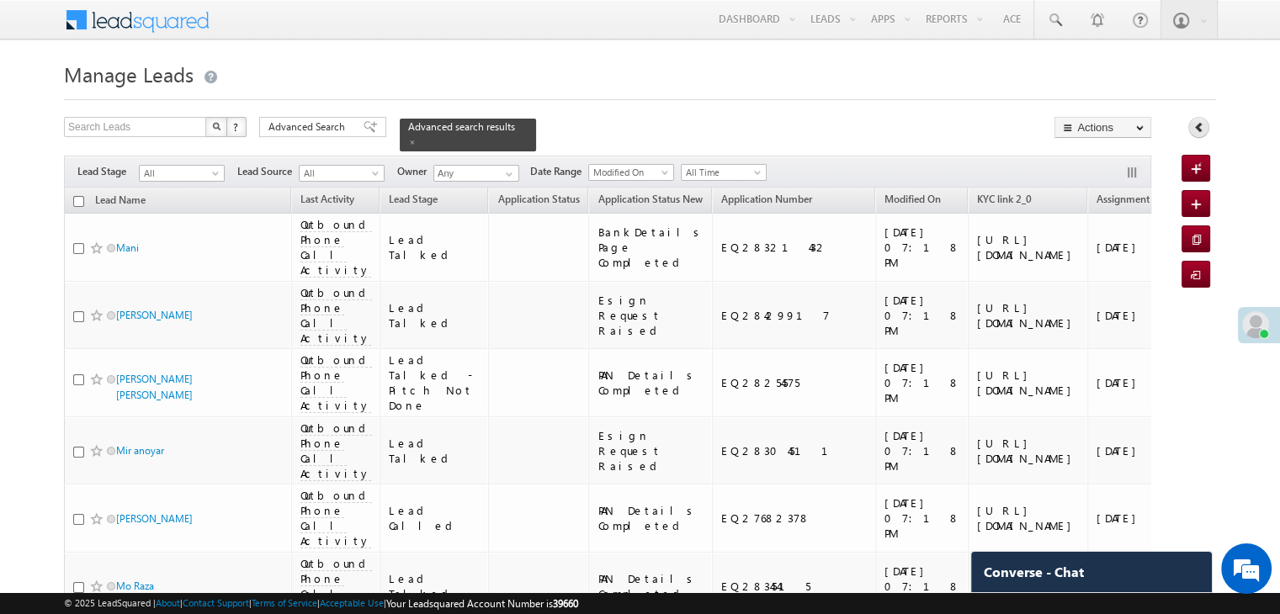
click at [1193, 129] on icon at bounding box center [1199, 127] width 12 height 12
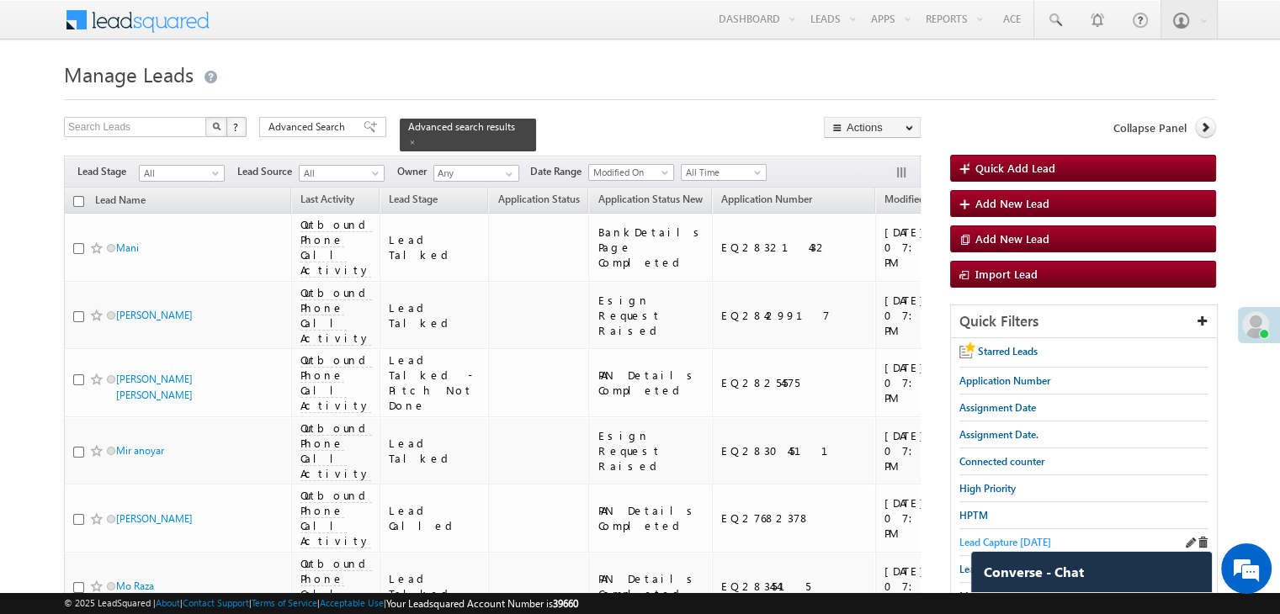
click at [980, 536] on span "Lead Capture [DATE]" at bounding box center [1005, 542] width 92 height 13
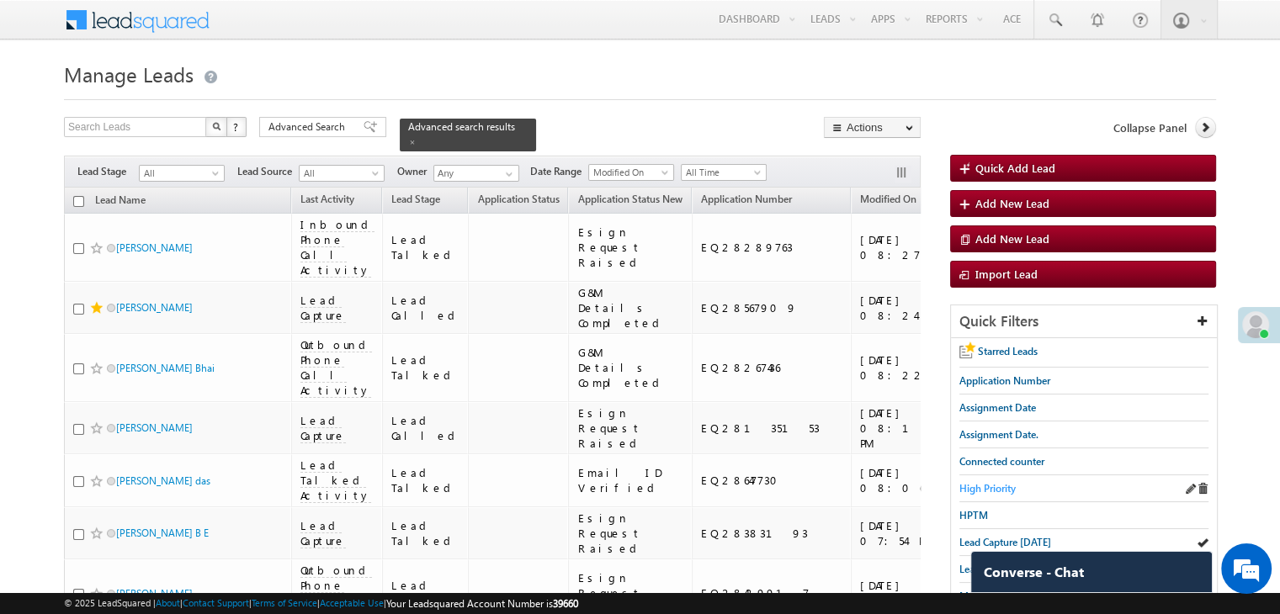
click at [988, 489] on span "High Priority" at bounding box center [987, 488] width 56 height 13
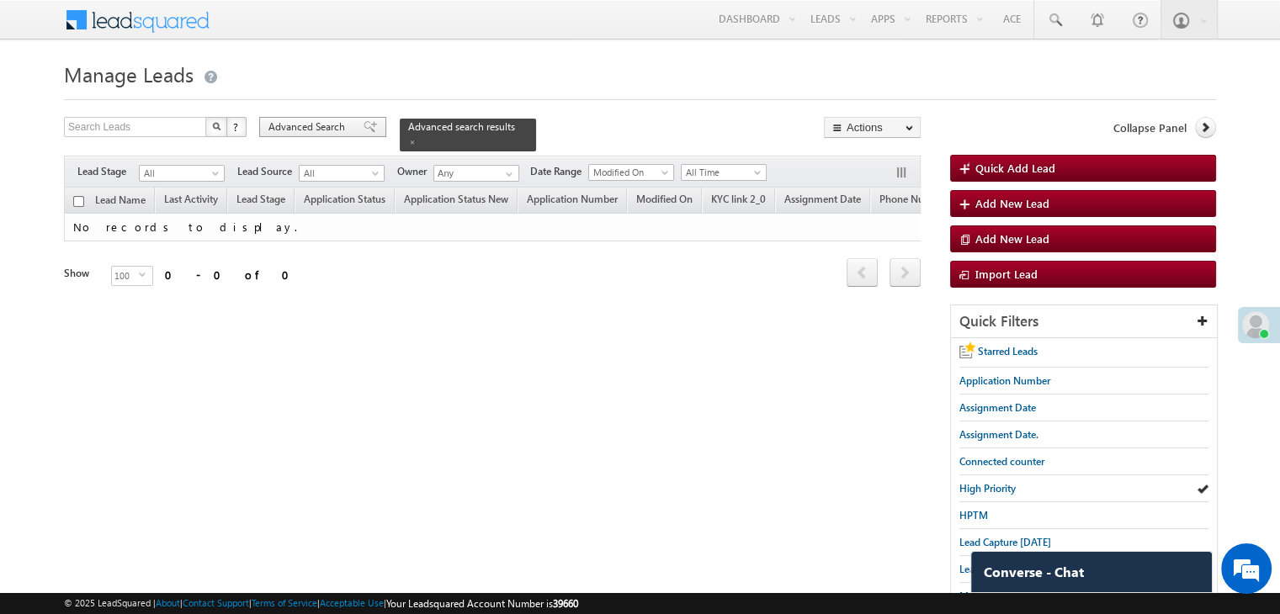
click at [364, 131] on span at bounding box center [370, 127] width 13 height 12
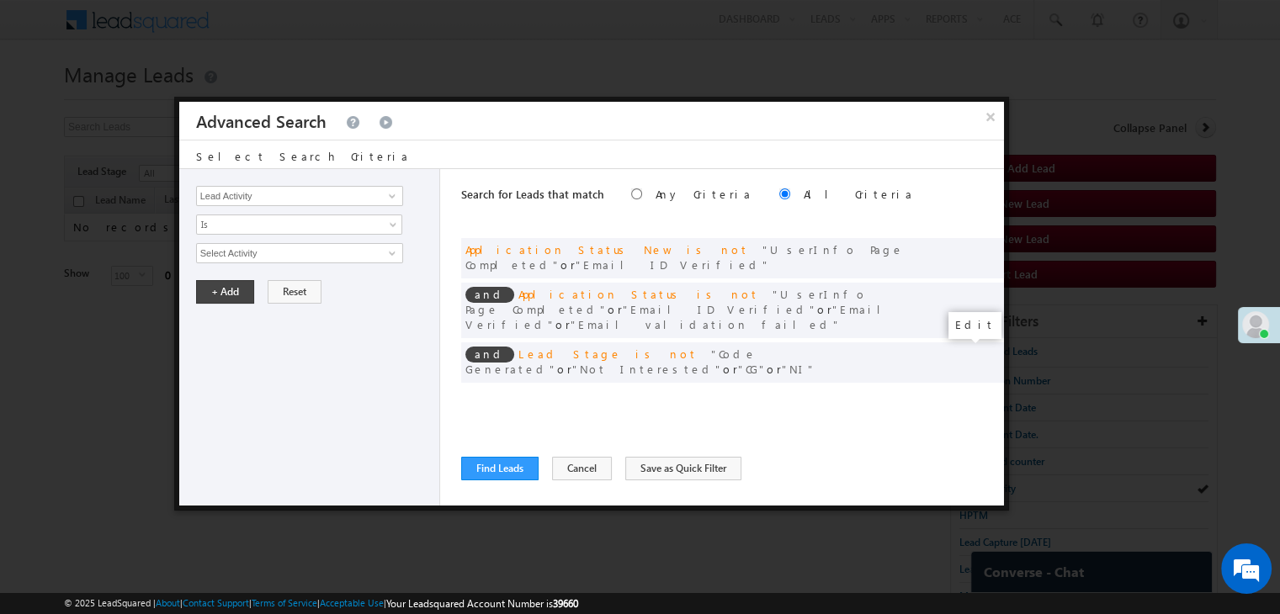
click at [961, 391] on span at bounding box center [965, 397] width 12 height 12
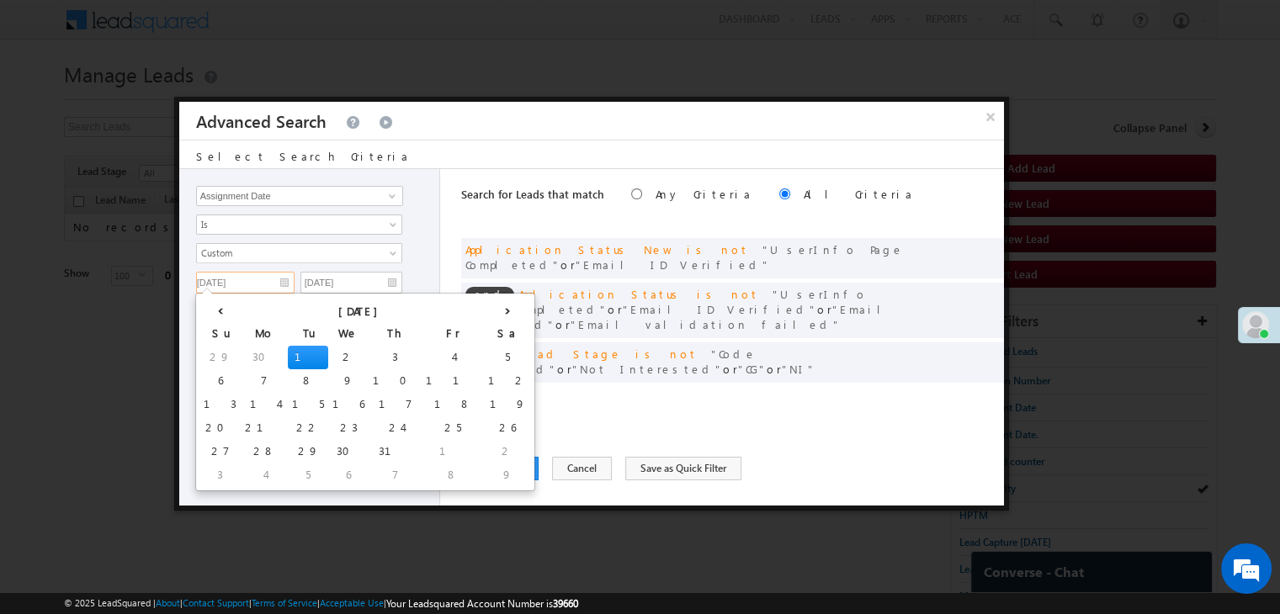
click at [273, 283] on input "07/01/25" at bounding box center [245, 283] width 98 height 22
click at [484, 308] on th "›" at bounding box center [507, 309] width 47 height 25
click at [491, 306] on th "›" at bounding box center [511, 309] width 40 height 25
click at [212, 374] on td "7" at bounding box center [222, 381] width 47 height 24
type input "09/07/25"
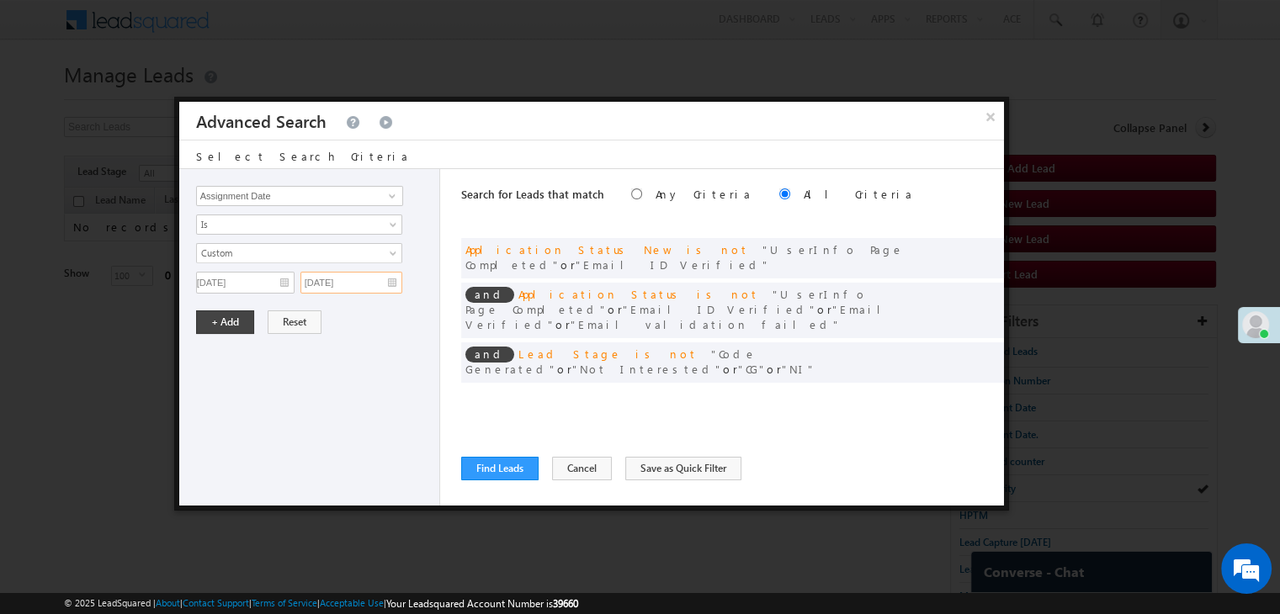
click at [374, 277] on input "07/01/25" at bounding box center [351, 283] width 102 height 22
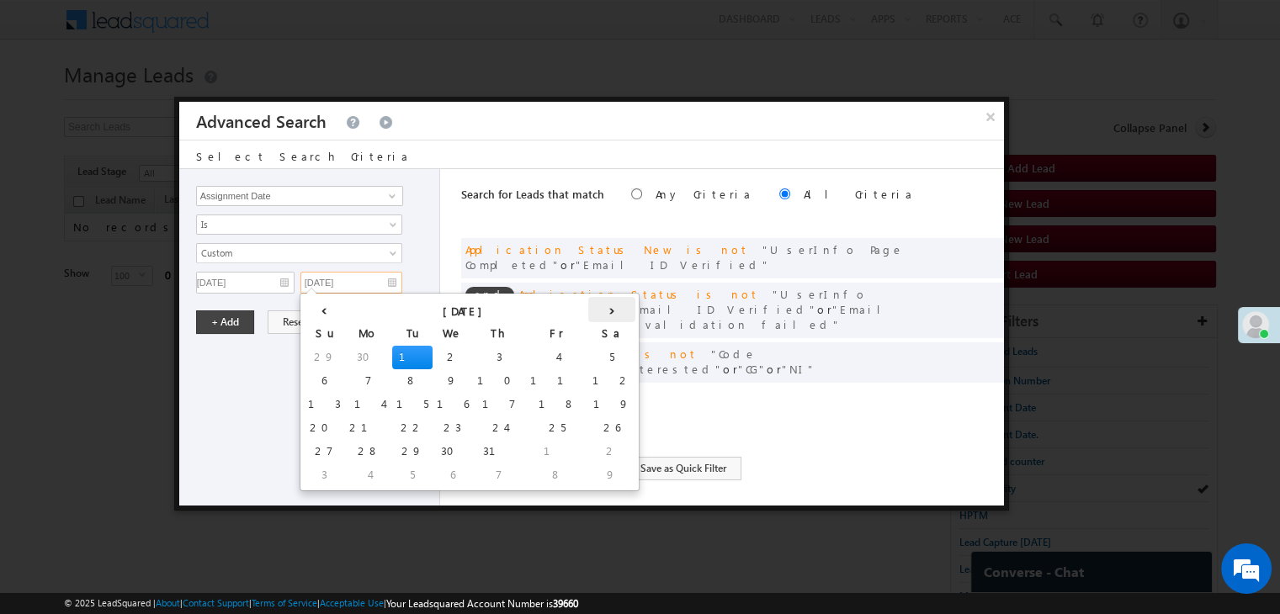
click at [588, 311] on th "›" at bounding box center [611, 309] width 47 height 25
click at [595, 311] on th "›" at bounding box center [615, 309] width 40 height 25
click at [323, 380] on td "7" at bounding box center [327, 381] width 47 height 24
type input "09/07/25"
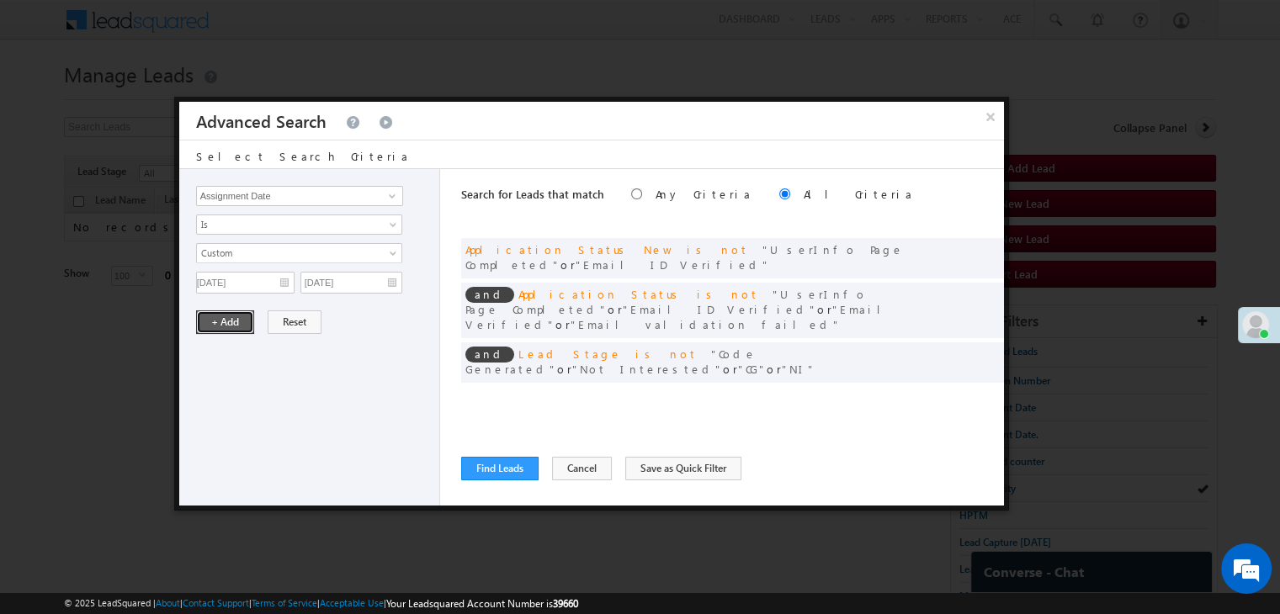
click at [230, 324] on button "+ Add" at bounding box center [225, 323] width 58 height 24
click at [490, 454] on div "Search for Leads that match Any Criteria All Criteria Note that the current tri…" at bounding box center [732, 337] width 543 height 337
click at [490, 465] on button "Find Leads" at bounding box center [499, 469] width 77 height 24
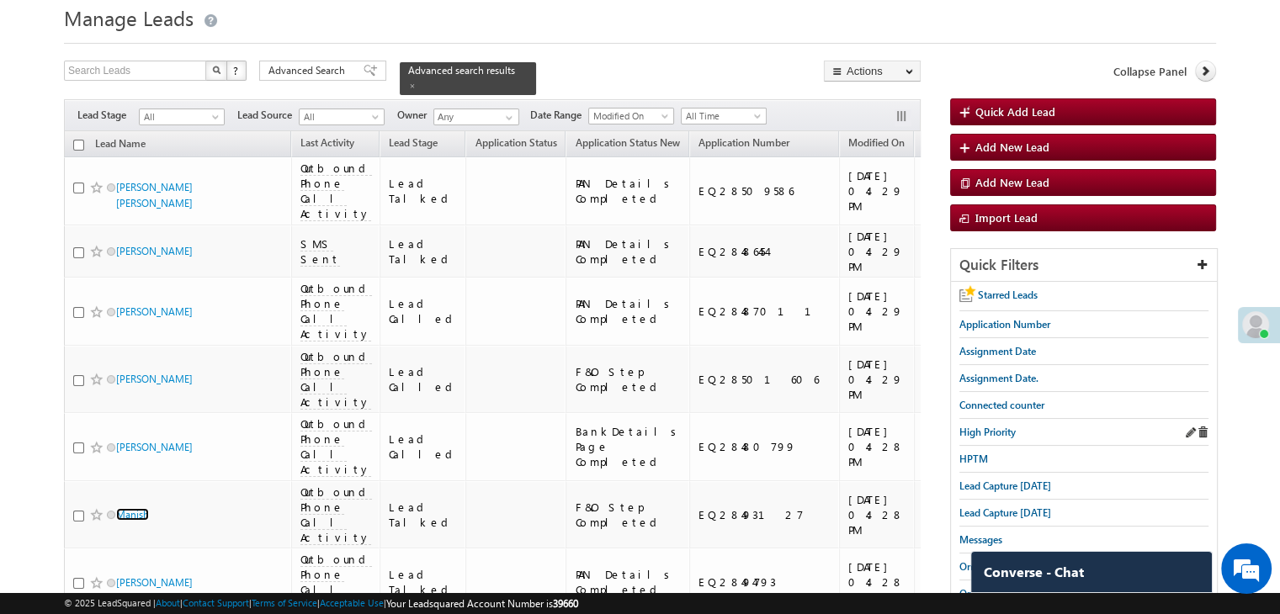
scroll to position [84, 0]
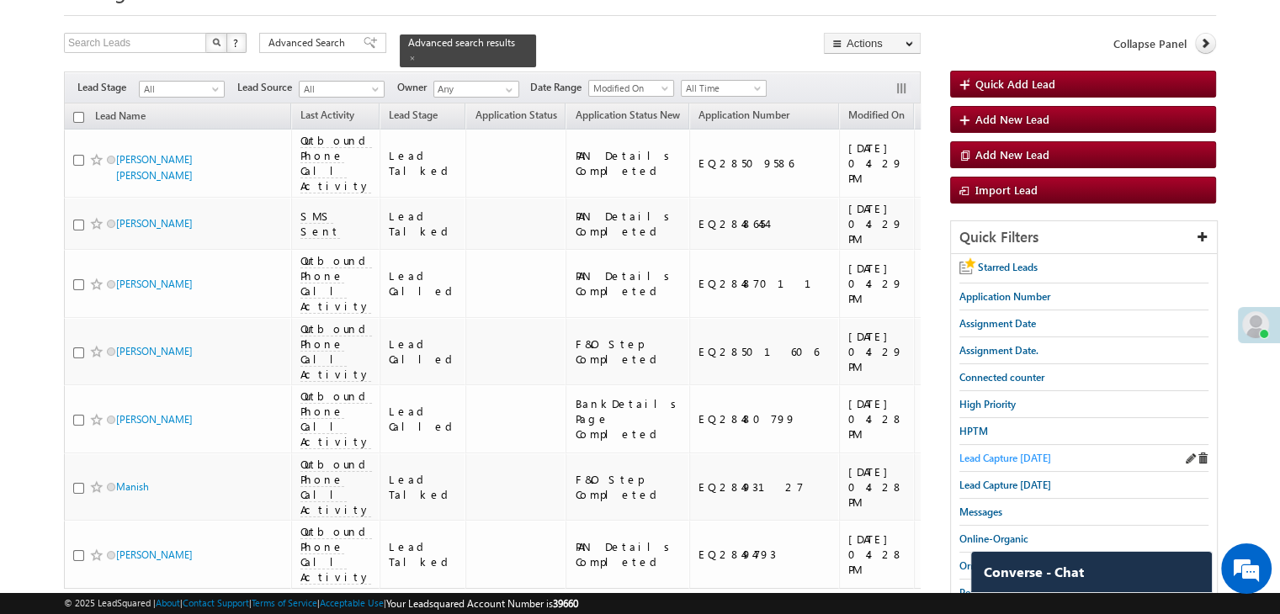
click at [1017, 455] on span "Lead Capture [DATE]" at bounding box center [1005, 458] width 92 height 13
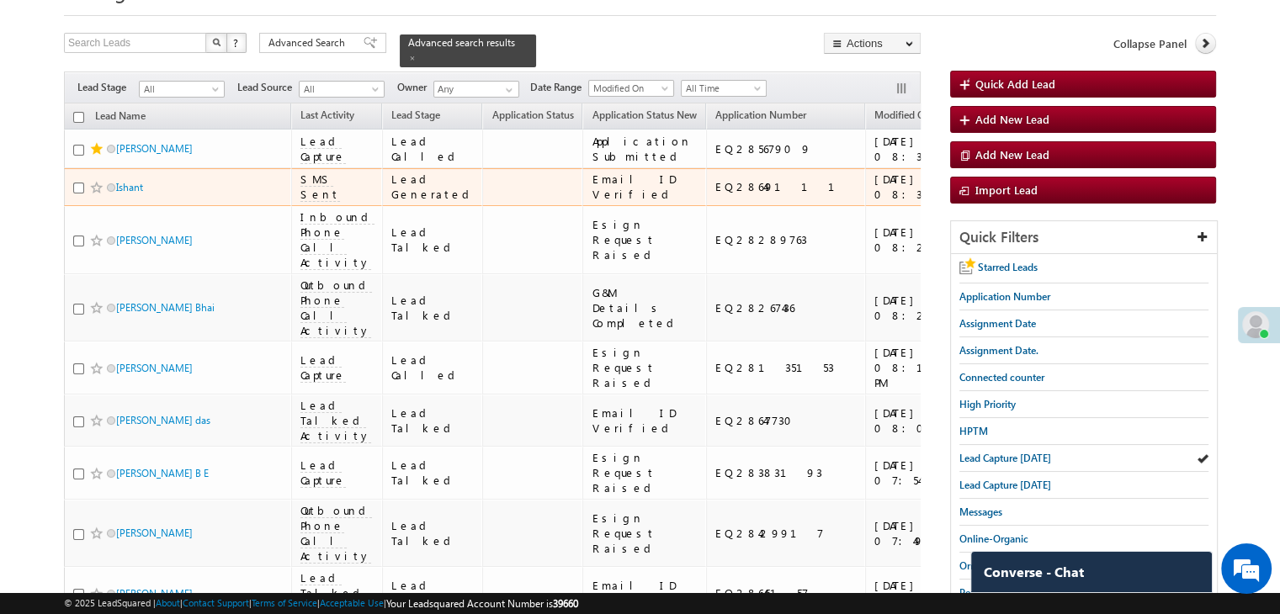
scroll to position [0, 0]
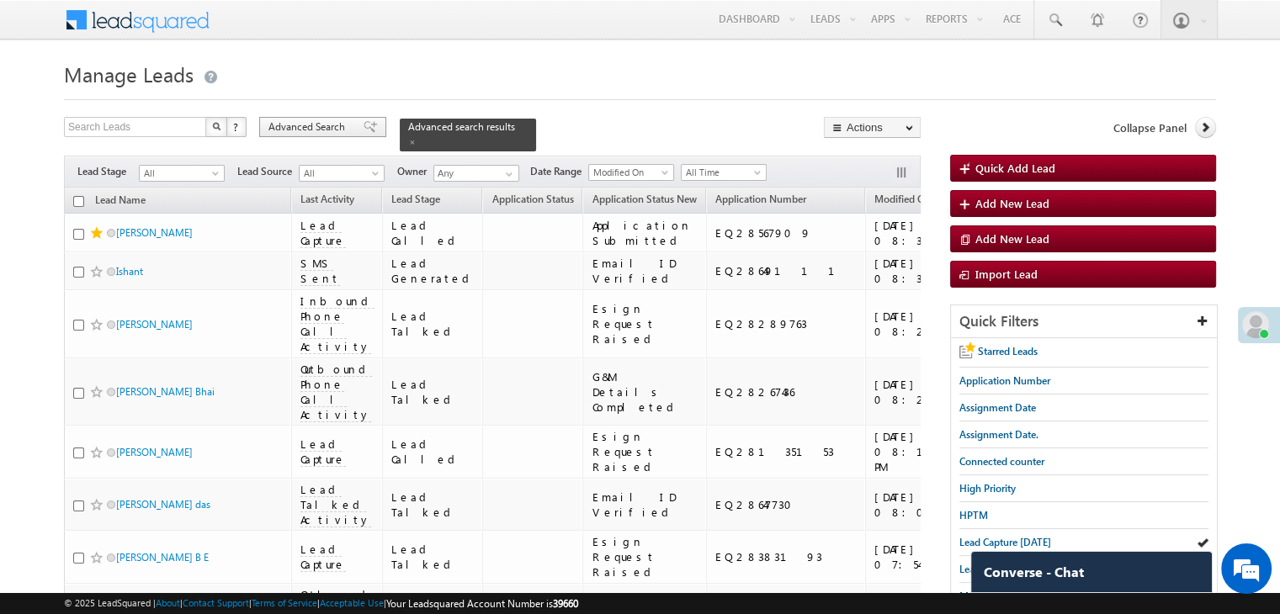
click at [364, 127] on span at bounding box center [370, 127] width 13 height 12
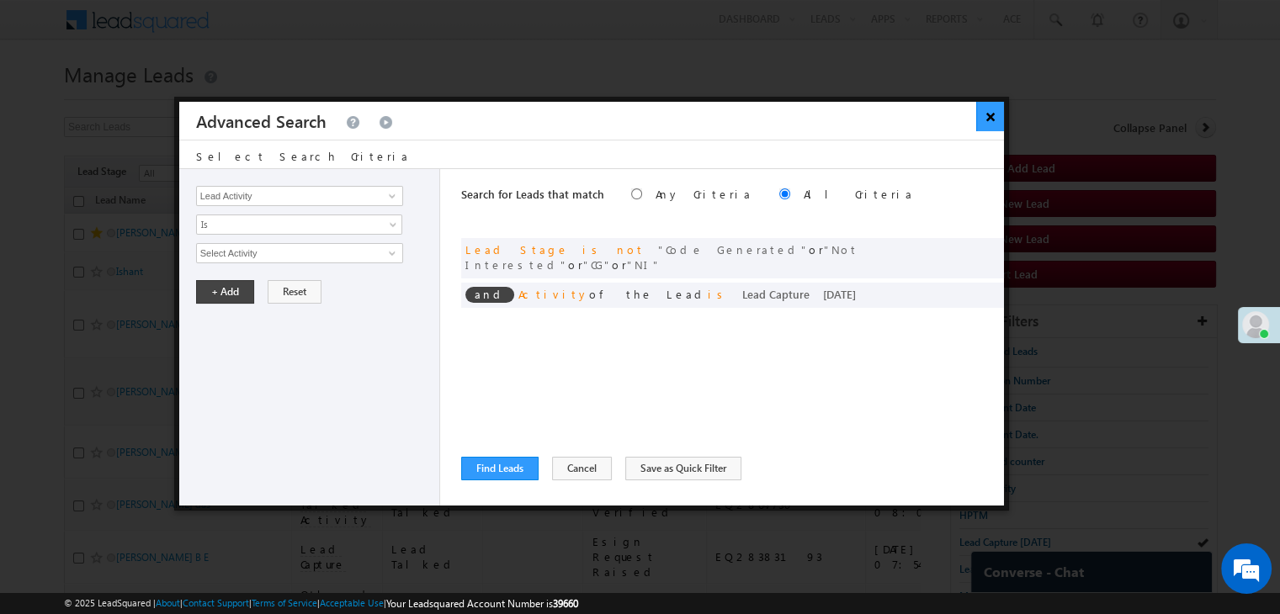
click at [982, 113] on button "×" at bounding box center [990, 116] width 28 height 29
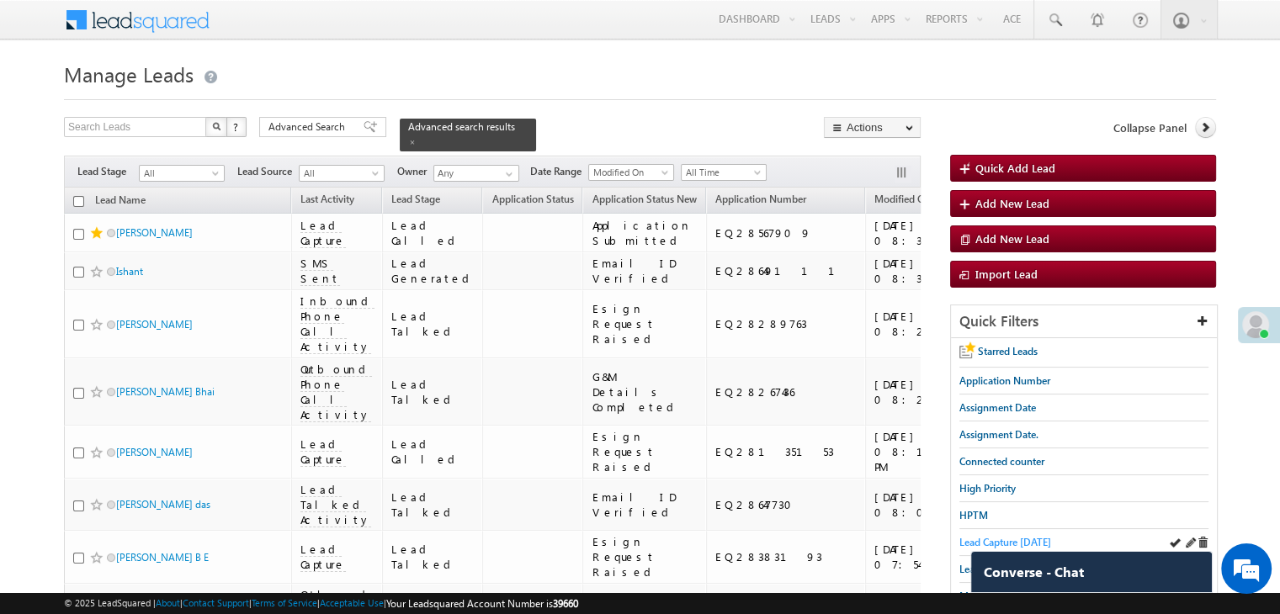
click at [974, 537] on span "Lead Capture [DATE]" at bounding box center [1005, 542] width 92 height 13
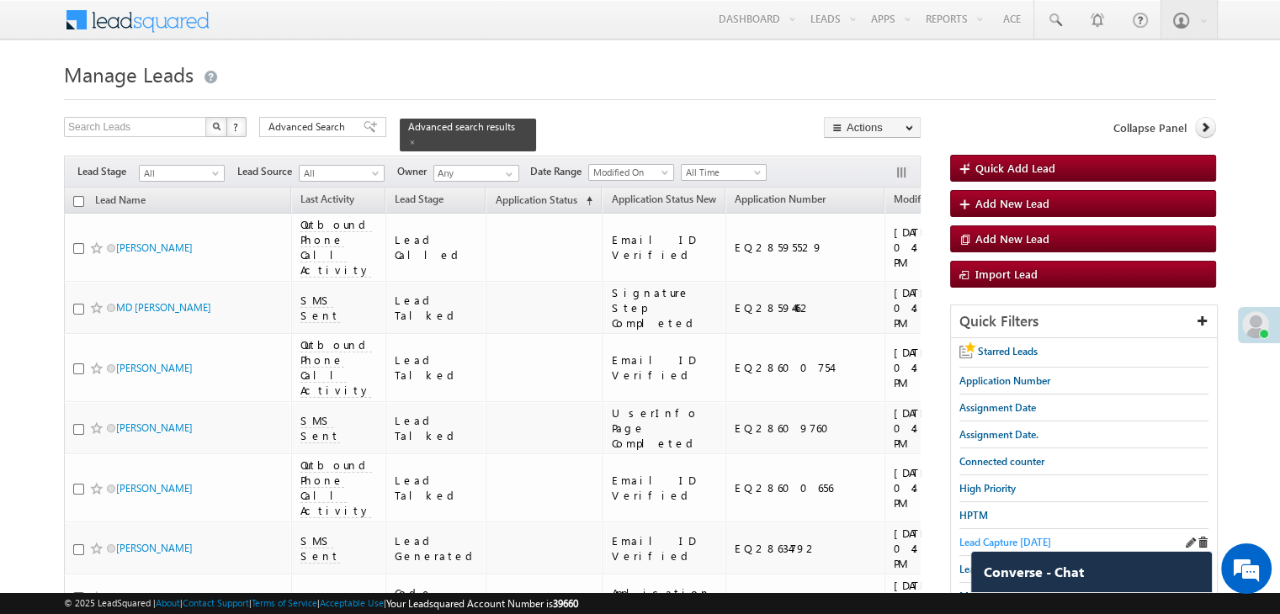
click at [968, 540] on span "Lead Capture [DATE]" at bounding box center [1005, 542] width 92 height 13
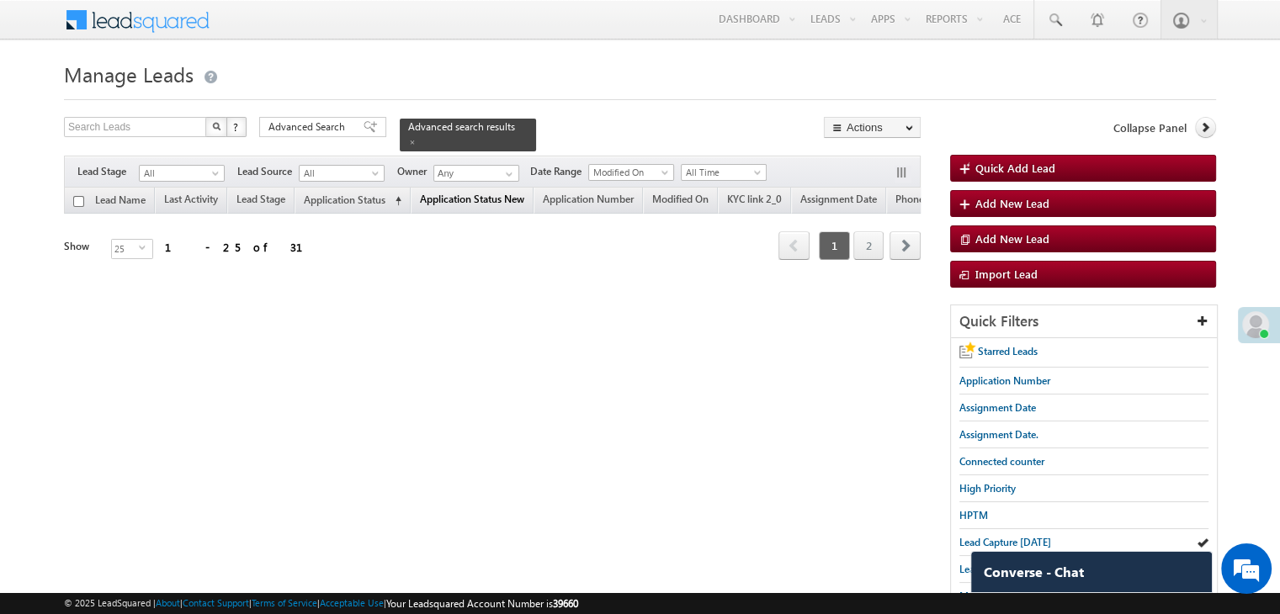
drag, startPoint x: 968, startPoint y: 540, endPoint x: 503, endPoint y: 194, distance: 579.7
click at [503, 194] on span "Application Status New" at bounding box center [472, 199] width 104 height 13
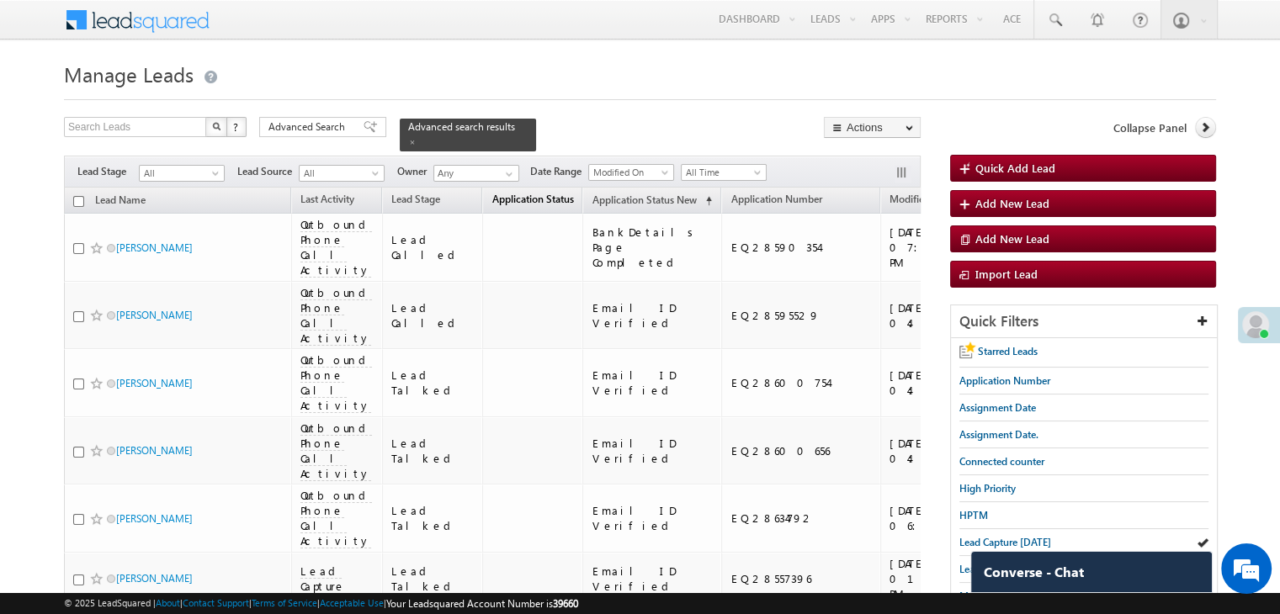
click at [496, 193] on span "Application Status" at bounding box center [532, 199] width 82 height 13
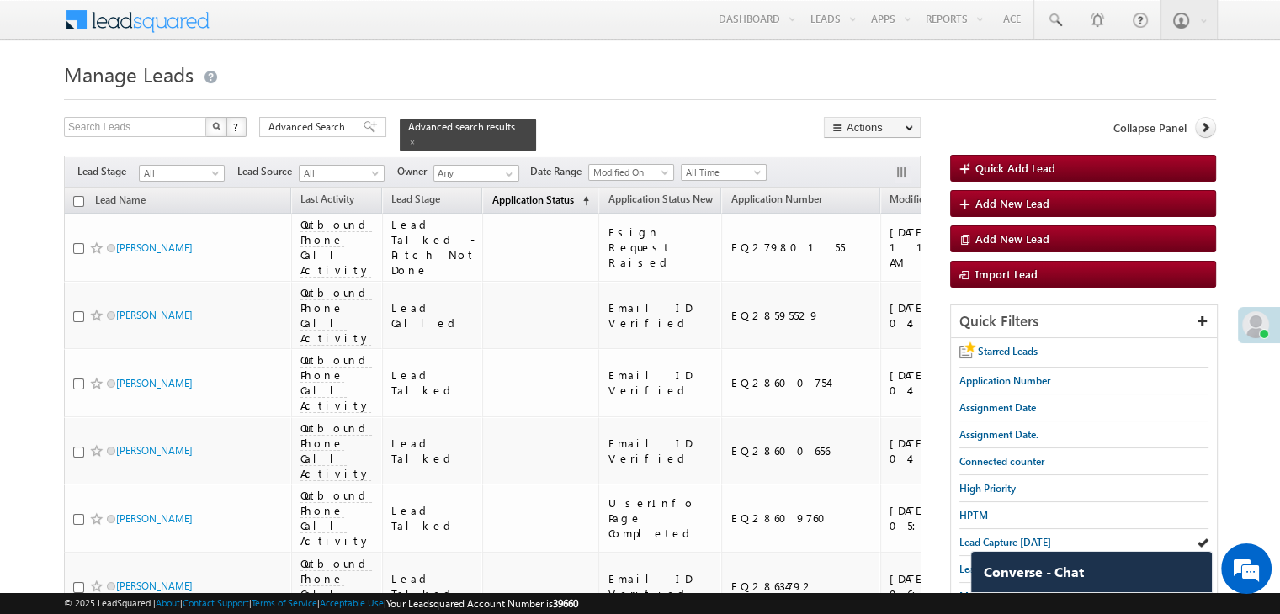
click at [496, 194] on span "Application Status" at bounding box center [532, 200] width 82 height 13
drag, startPoint x: 494, startPoint y: 189, endPoint x: 332, endPoint y: 40, distance: 219.8
click at [494, 194] on span "Application Status" at bounding box center [532, 200] width 82 height 13
